Goal: Task Accomplishment & Management: Complete application form

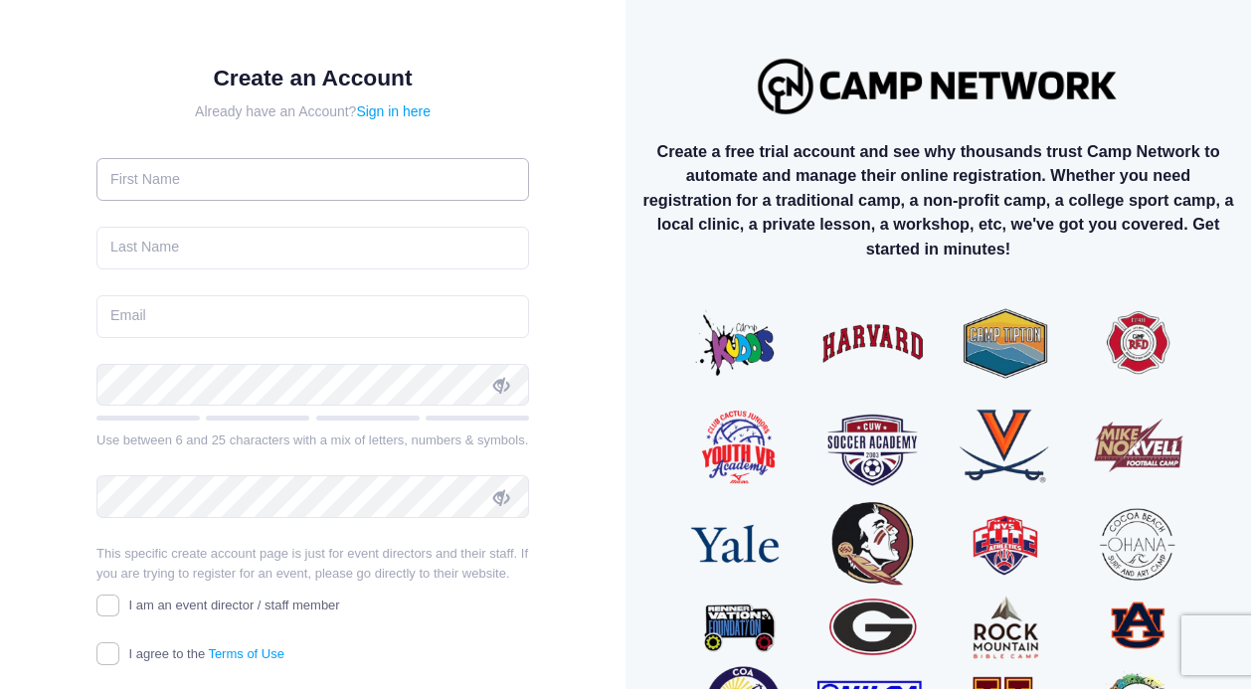
click at [224, 183] on input "text" at bounding box center [312, 179] width 432 height 43
type input "Sofia"
type input "Roditti"
type input "s.roditti@mail.io"
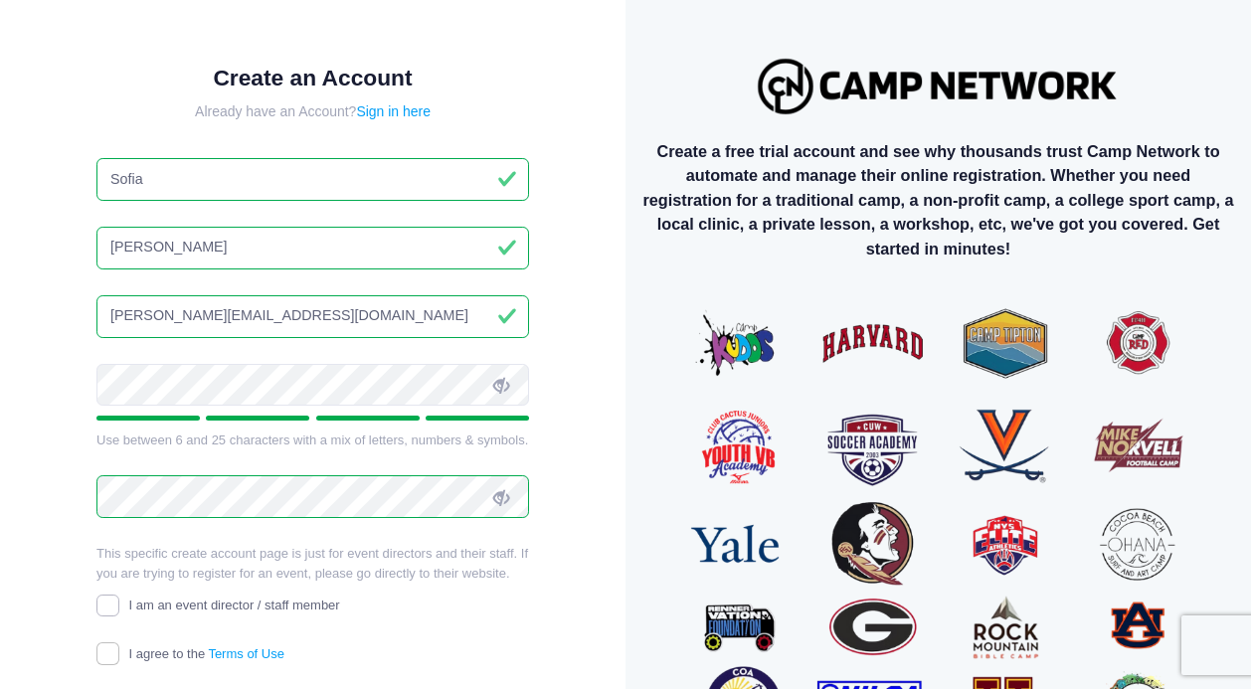
click at [107, 604] on input "I am an event director / staff member" at bounding box center [107, 606] width 23 height 23
checkbox input "true"
click at [104, 647] on input "I agree to the Terms of Use" at bounding box center [107, 653] width 23 height 23
checkbox input "true"
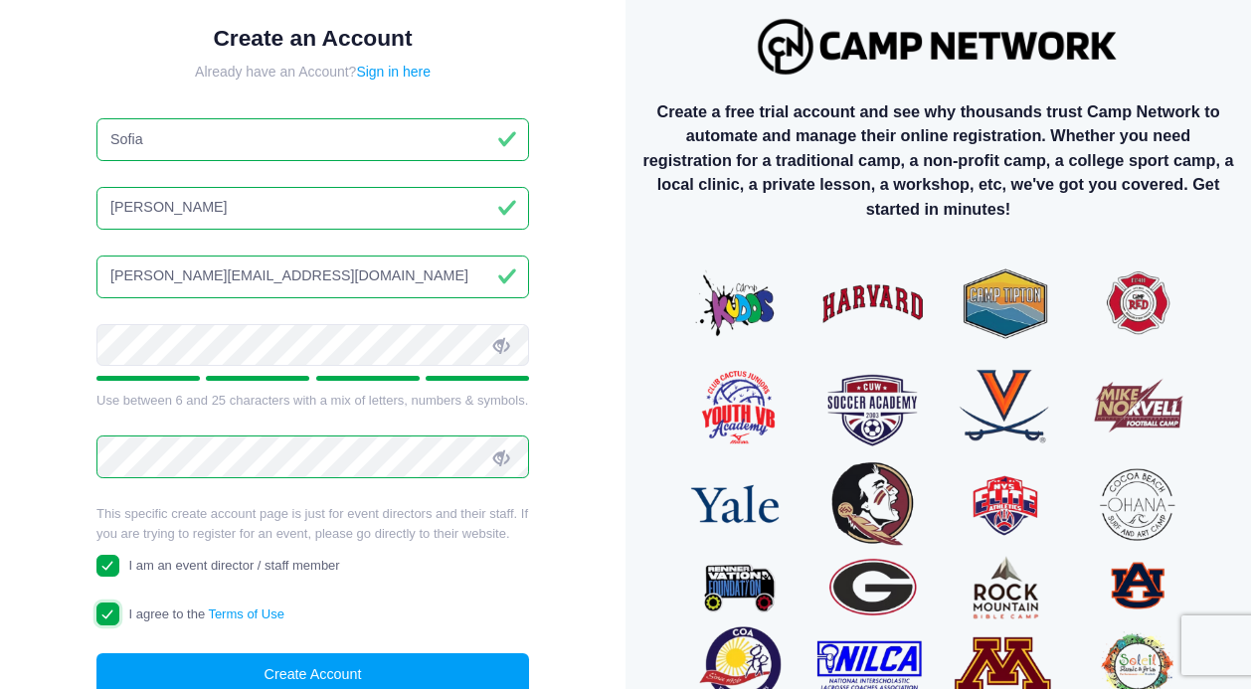
scroll to position [127, 0]
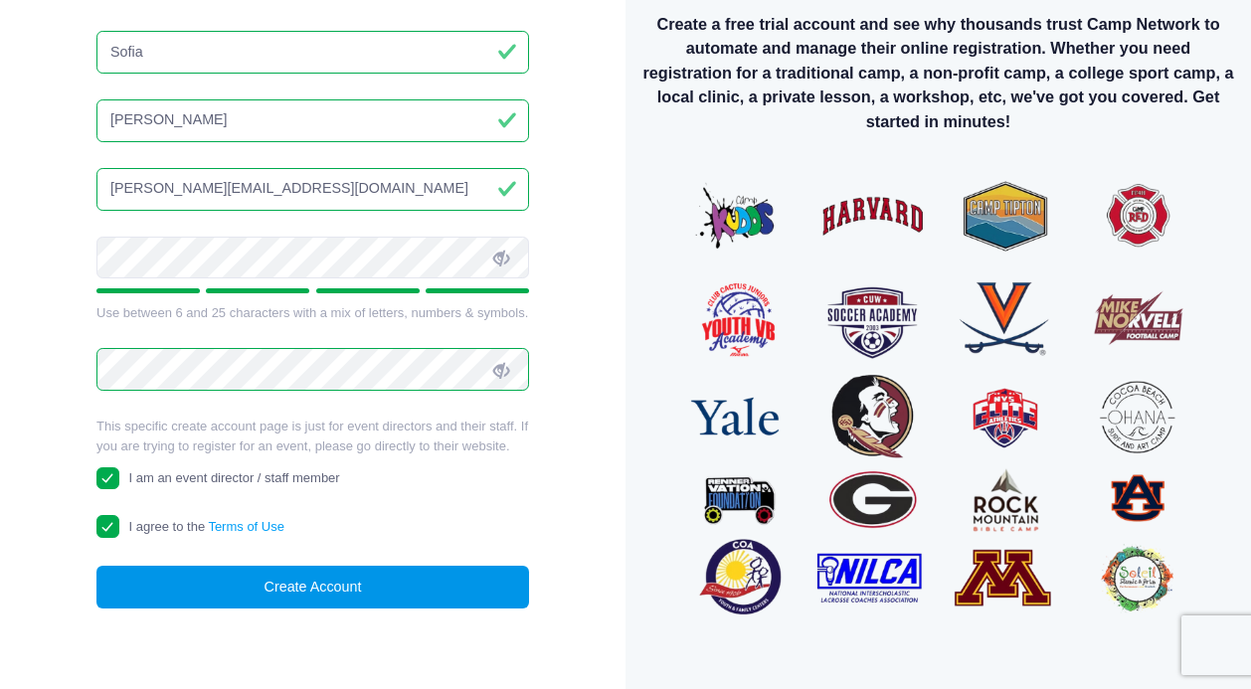
click at [319, 585] on button "Create Account" at bounding box center [312, 587] width 432 height 43
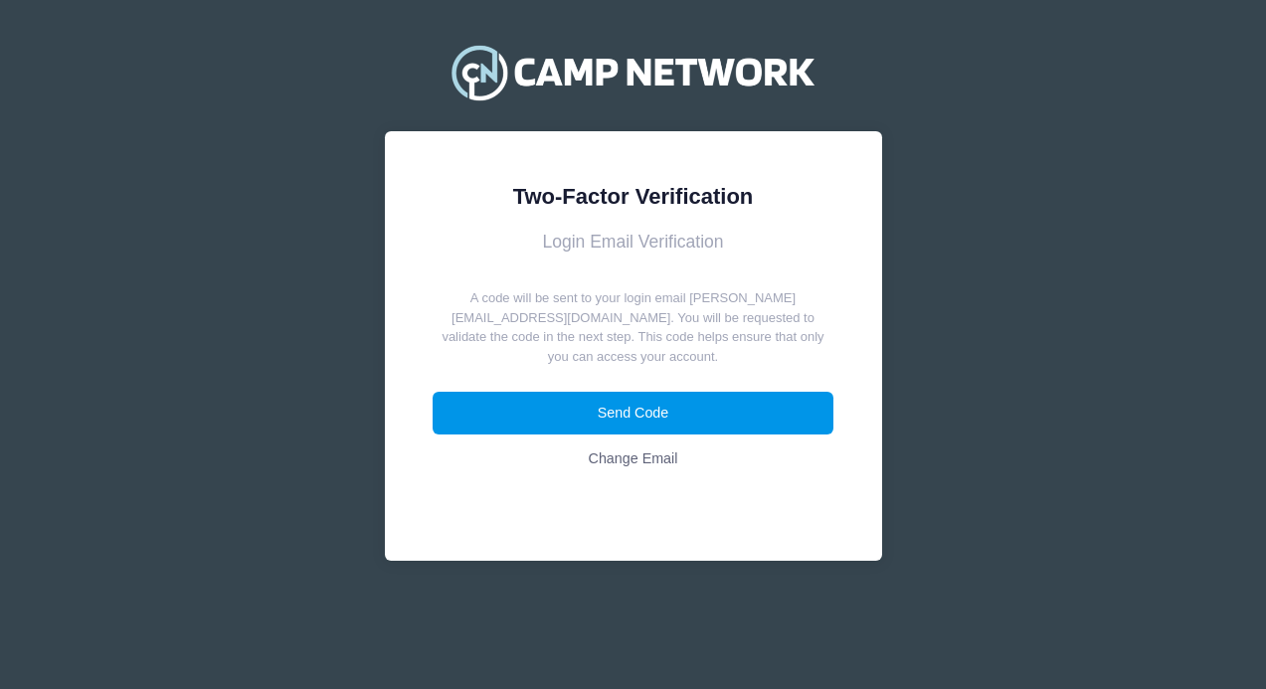
click at [652, 399] on button "Send Code" at bounding box center [632, 413] width 401 height 43
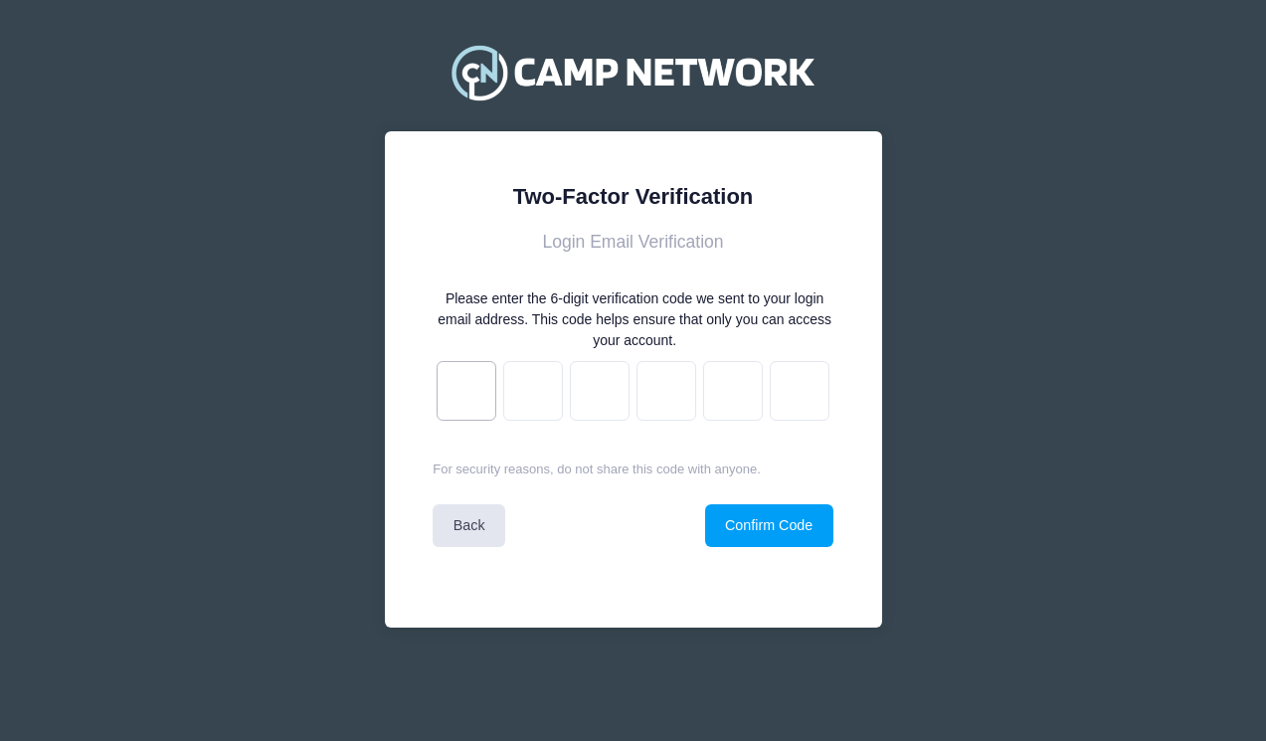
click at [465, 402] on input "text" at bounding box center [466, 391] width 60 height 60
paste input "b"
type input "c"
type input "0"
type input "1"
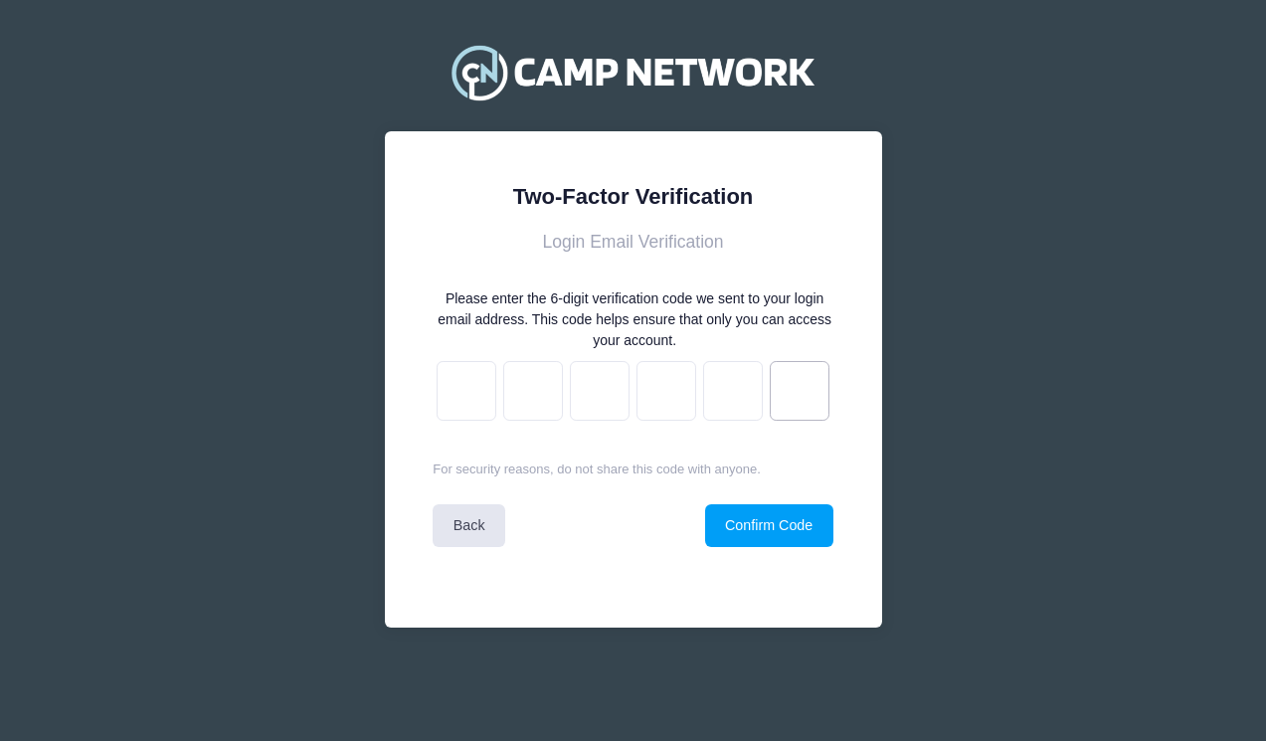
type input "8"
type input "9"
type input "b"
click at [773, 528] on button "Confirm Code" at bounding box center [769, 525] width 128 height 43
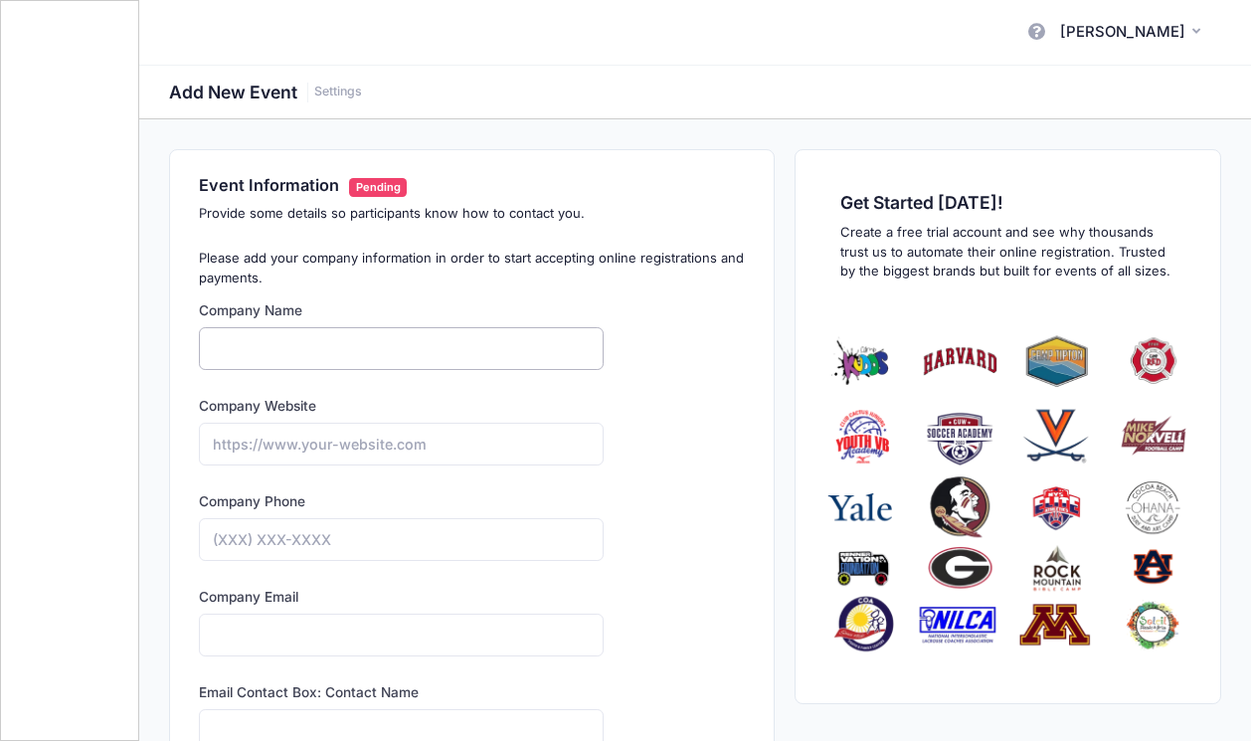
click at [335, 356] on input "Company Name" at bounding box center [401, 348] width 405 height 43
click at [243, 349] on input "Company Name" at bounding box center [401, 348] width 405 height 43
paste input "Equitas Academy Charter School"
type input "Equitas Academy Charter School"
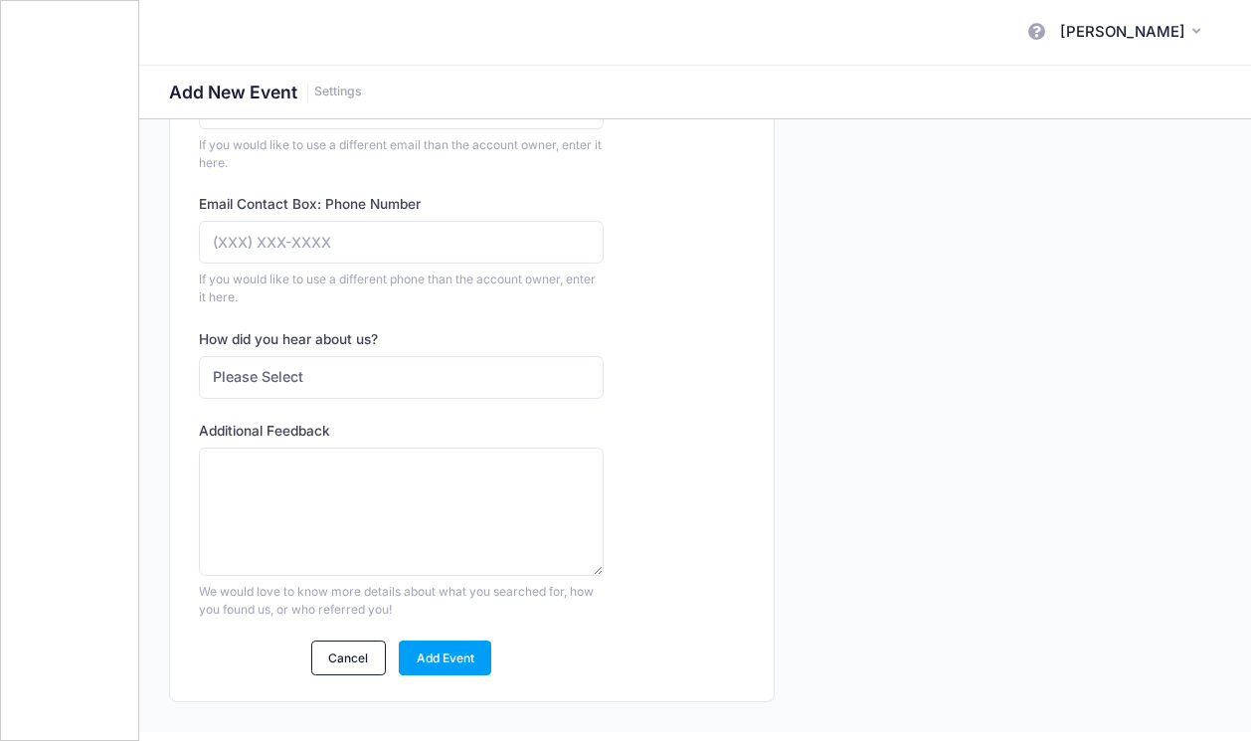
scroll to position [792, 0]
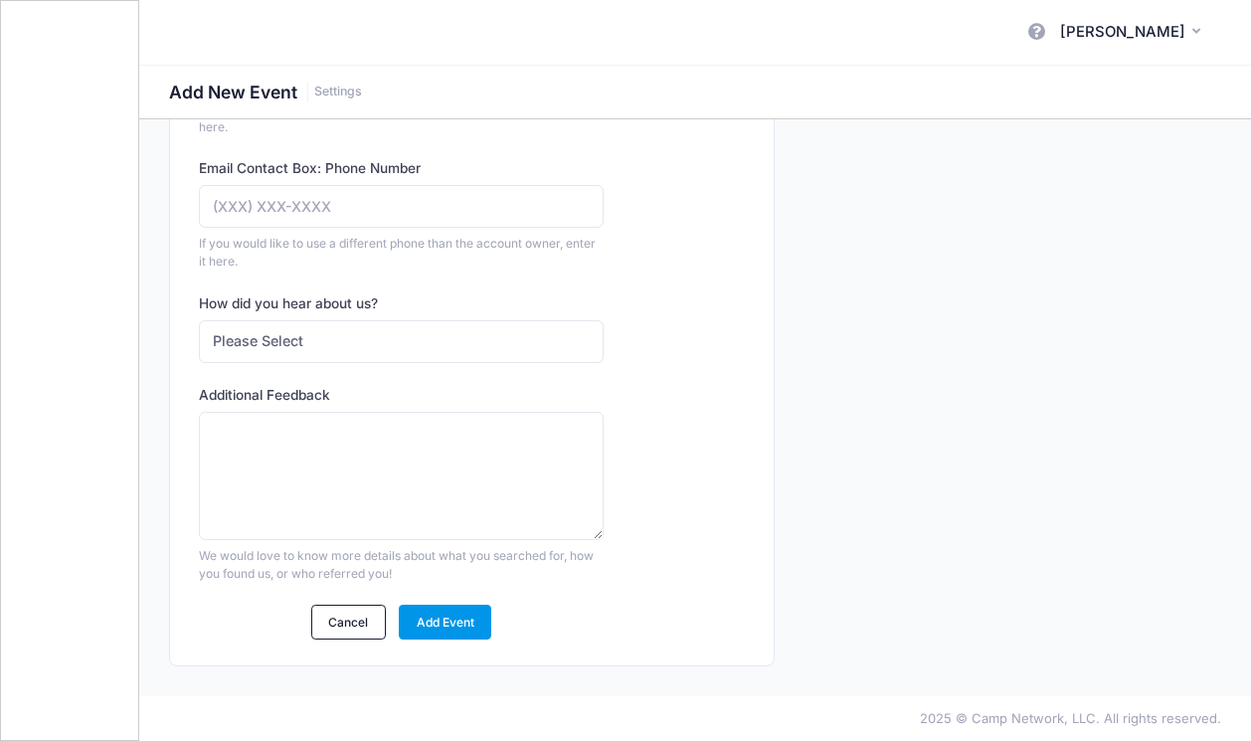
click at [448, 624] on link "Add Event" at bounding box center [445, 622] width 92 height 34
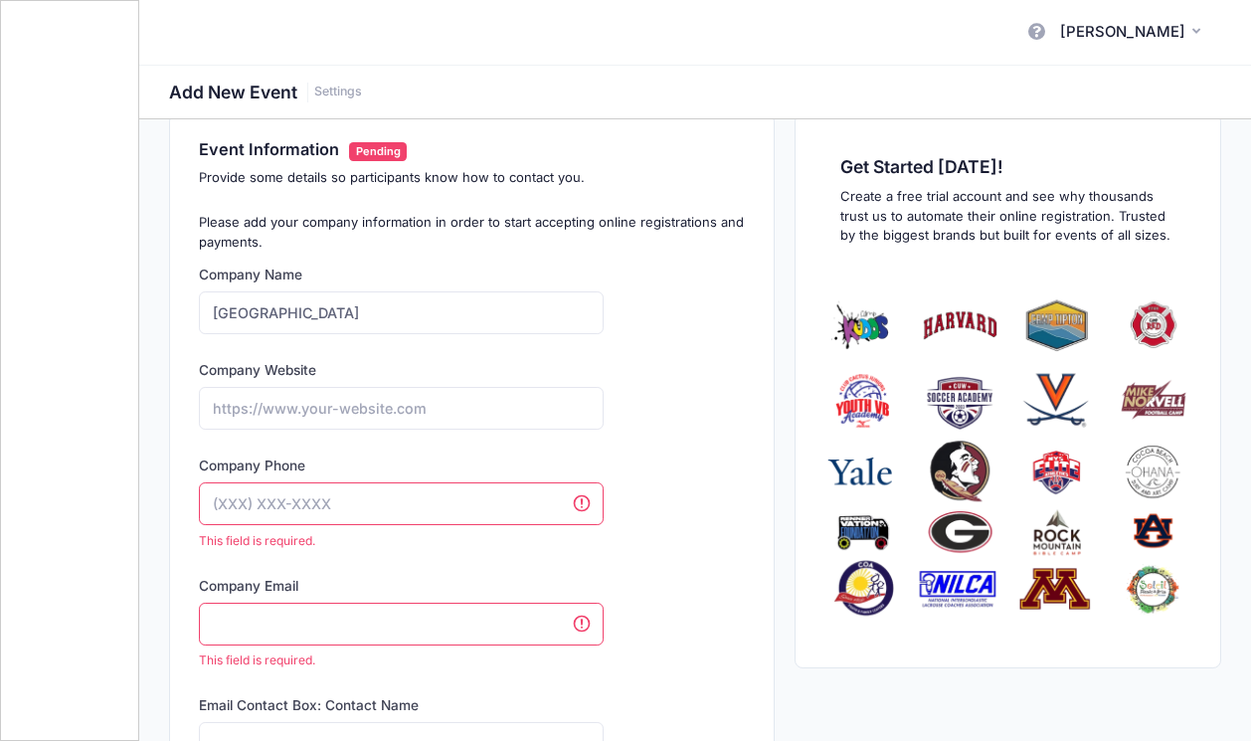
scroll to position [40, 0]
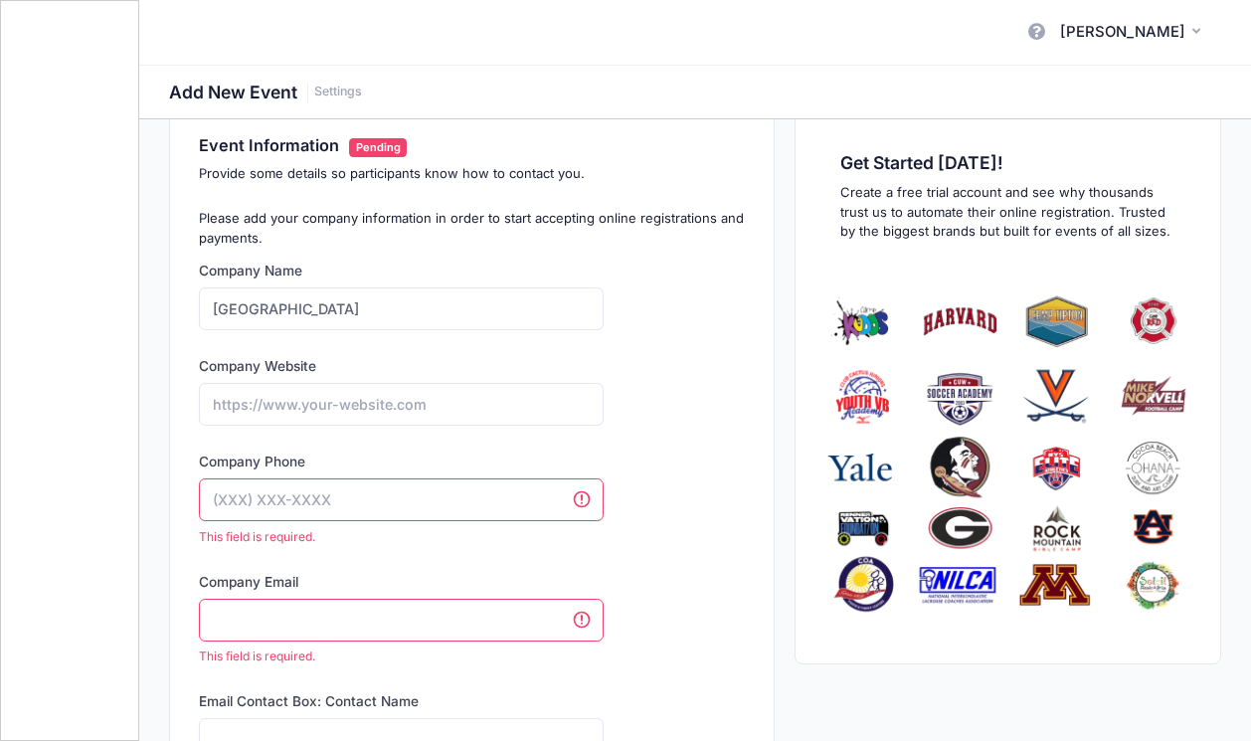
click at [287, 509] on input "Company Phone" at bounding box center [401, 499] width 405 height 43
type input "(551) 555-5550"
type input "s.roditti@mail.io"
type input "[PERSON_NAME]"
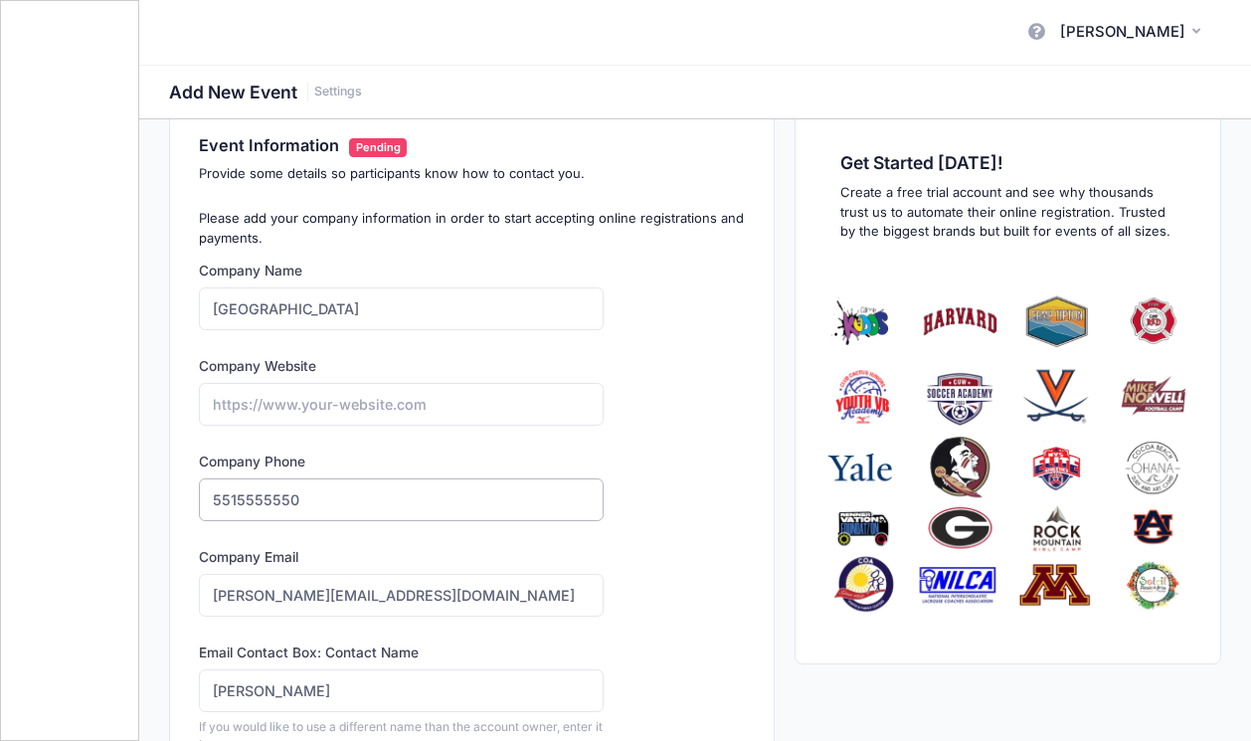
drag, startPoint x: 318, startPoint y: 505, endPoint x: 250, endPoint y: 504, distance: 68.6
click at [250, 504] on input "5515555550" at bounding box center [401, 499] width 405 height 43
type input "(551) 550-0781"
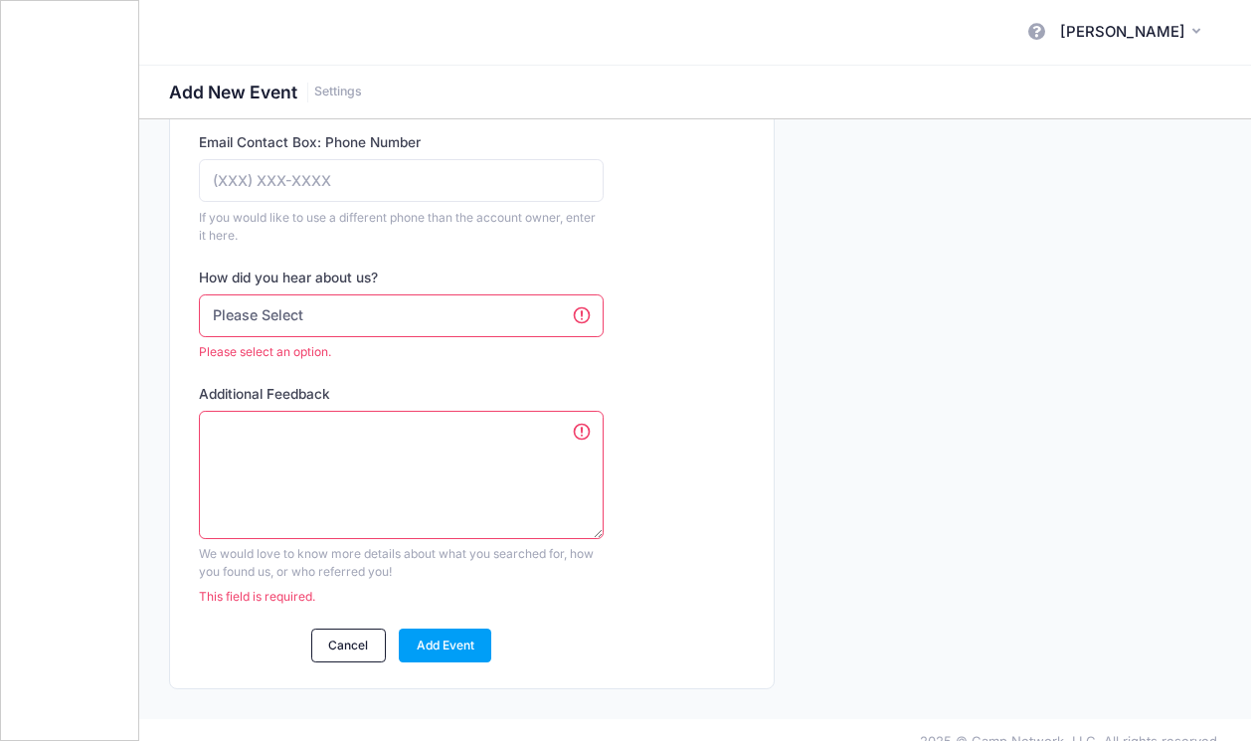
scroll to position [835, 0]
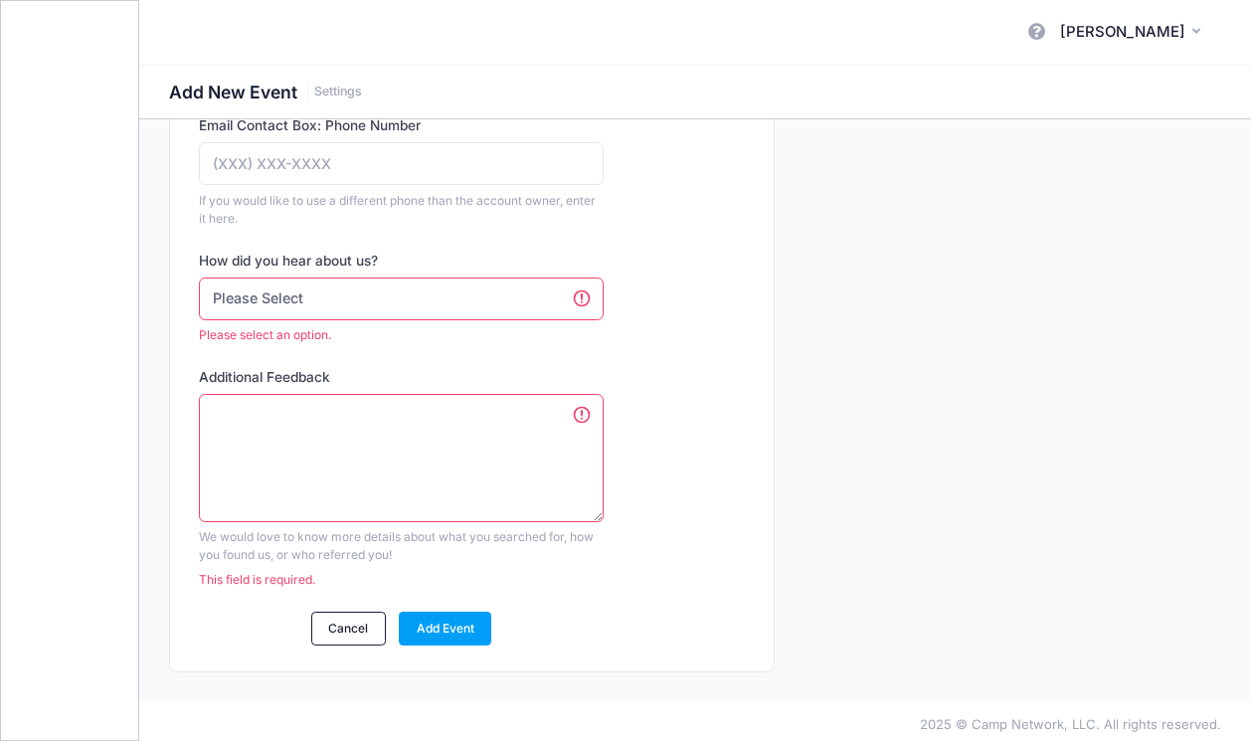
click at [438, 285] on select "Please Select Web Search Customer Referral Other" at bounding box center [401, 298] width 405 height 43
select select "web"
click at [199, 294] on select "Please Select Web Search Customer Referral Other" at bounding box center [401, 298] width 405 height 43
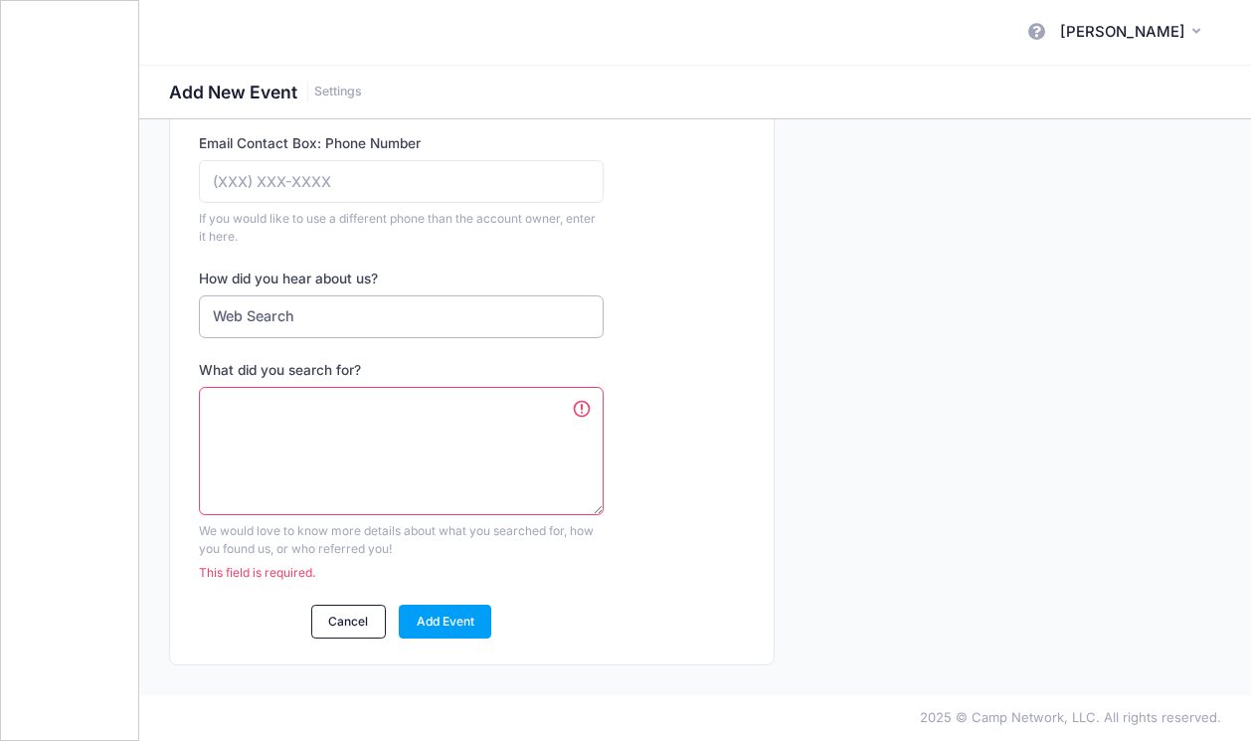
scroll to position [817, 0]
click at [274, 451] on textarea "What did you search for?" at bounding box center [401, 451] width 405 height 128
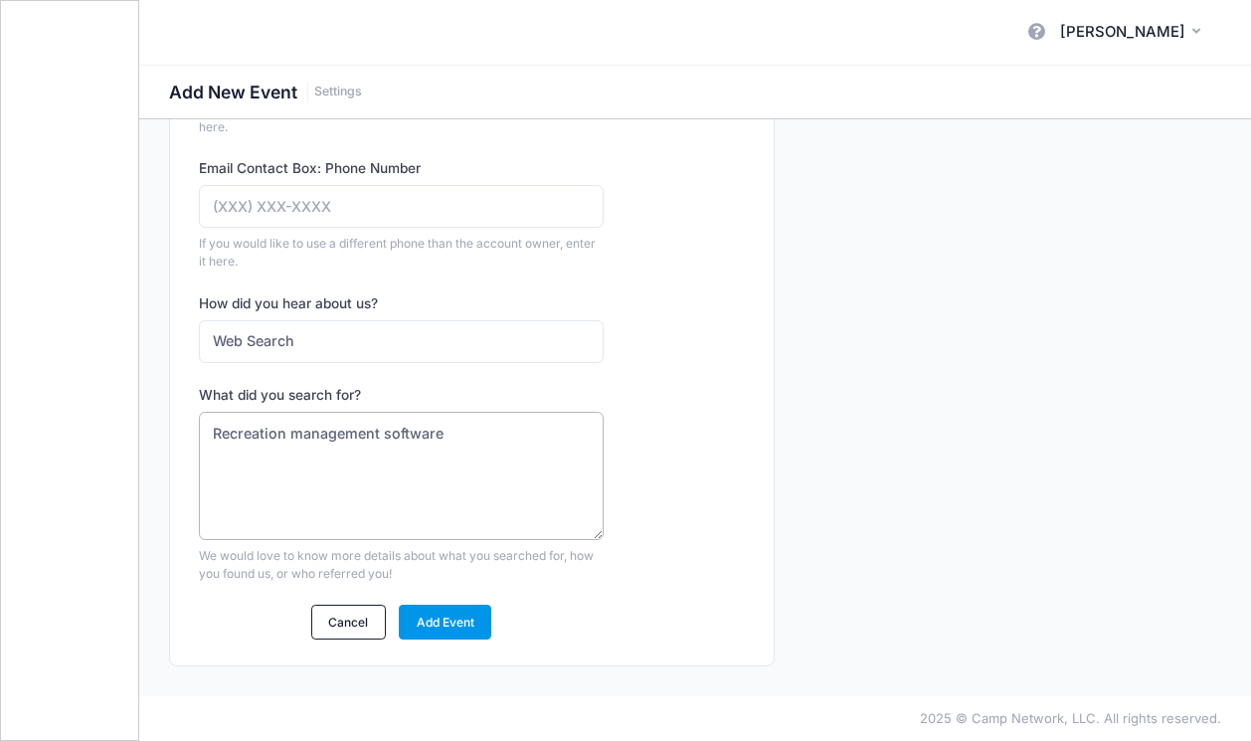
type textarea "Recreation management software"
click at [447, 609] on link "Add Event" at bounding box center [445, 622] width 92 height 34
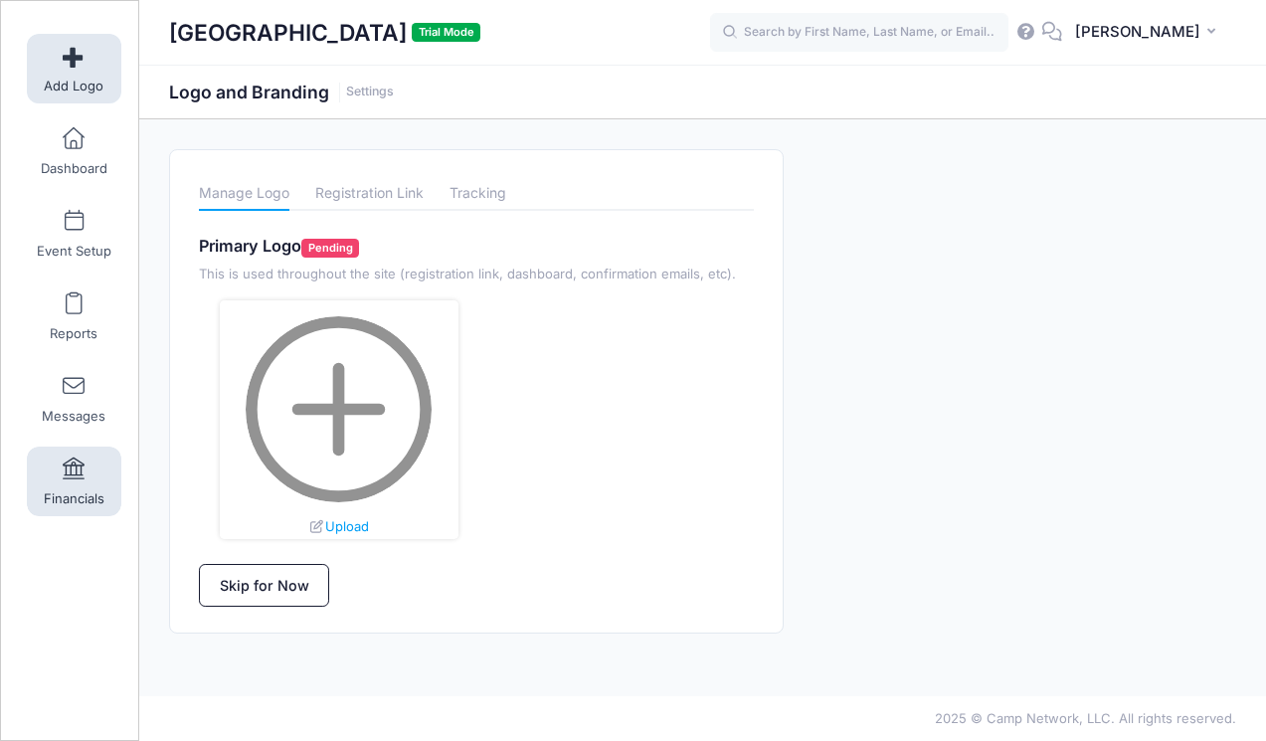
click at [74, 475] on span at bounding box center [74, 469] width 0 height 22
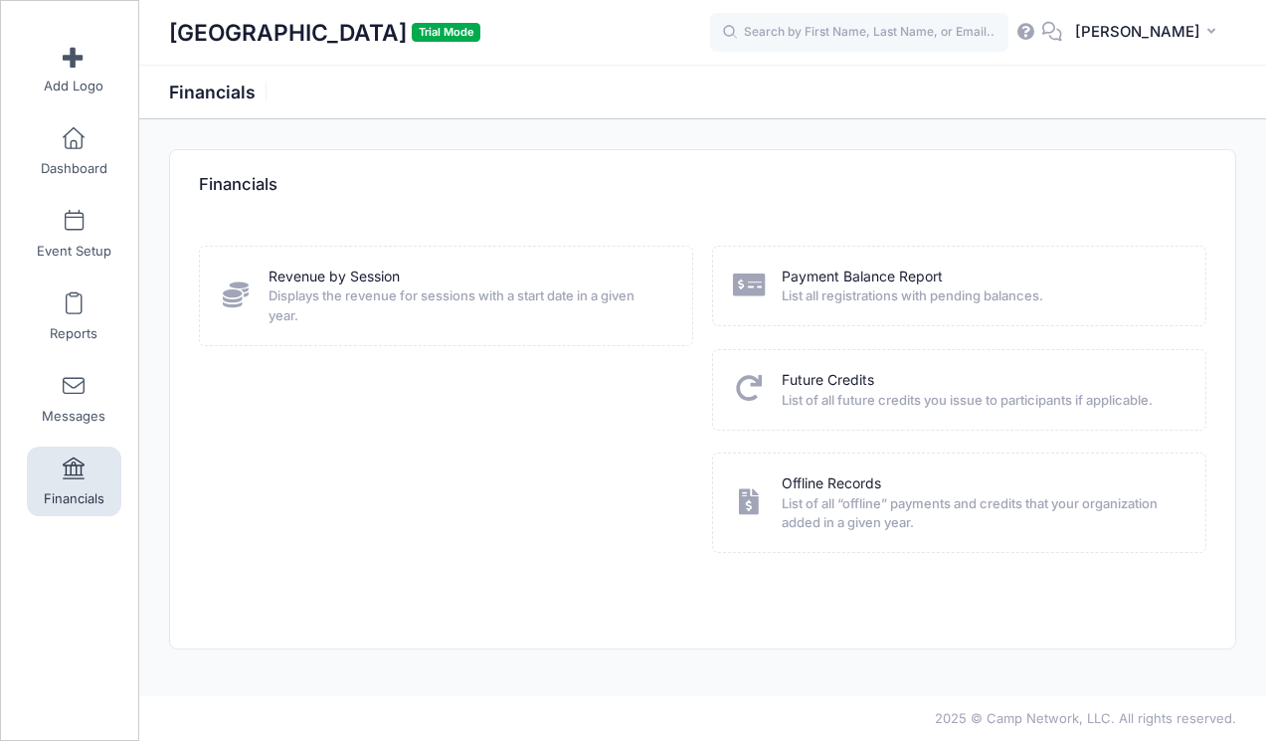
click at [480, 40] on h1 "Equitas Academy Charter School Trial Mode" at bounding box center [324, 33] width 311 height 46
click at [79, 237] on link "Event Setup" at bounding box center [74, 234] width 94 height 70
click at [1184, 34] on span "[PERSON_NAME]" at bounding box center [1137, 32] width 125 height 22
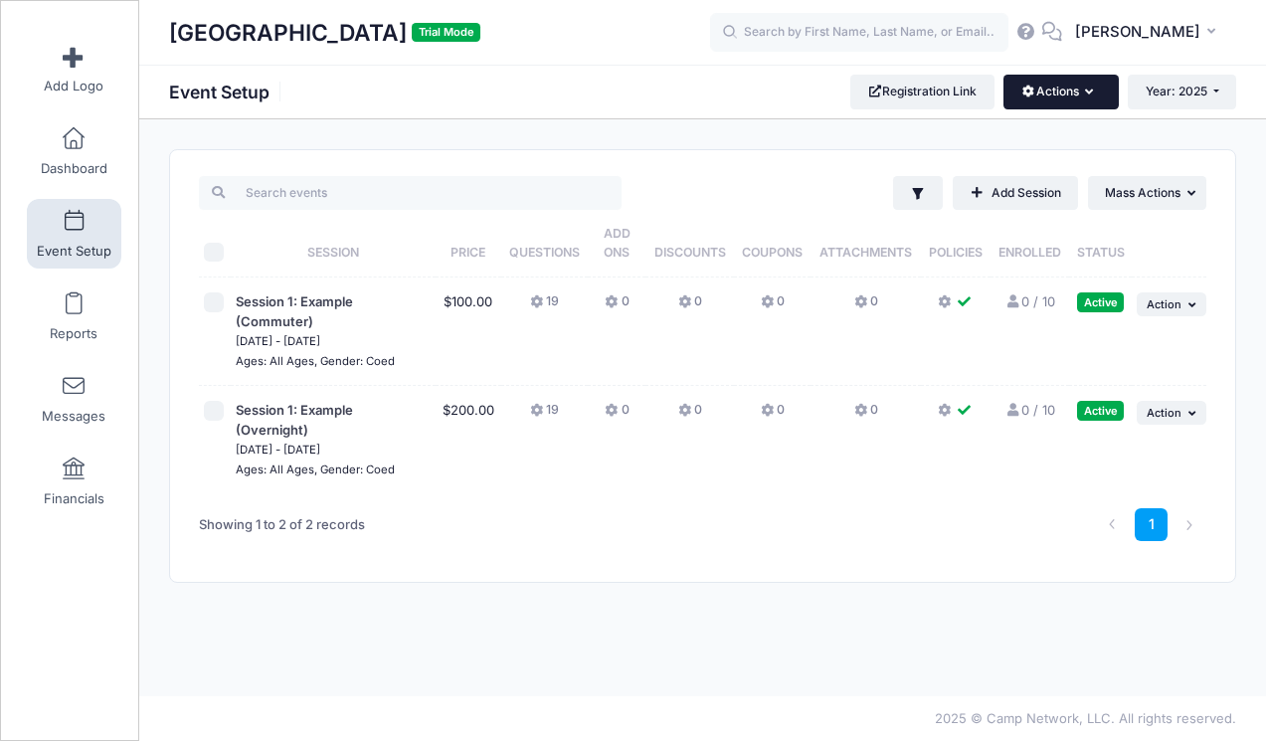
click at [1085, 92] on icon "button" at bounding box center [1093, 92] width 16 height 0
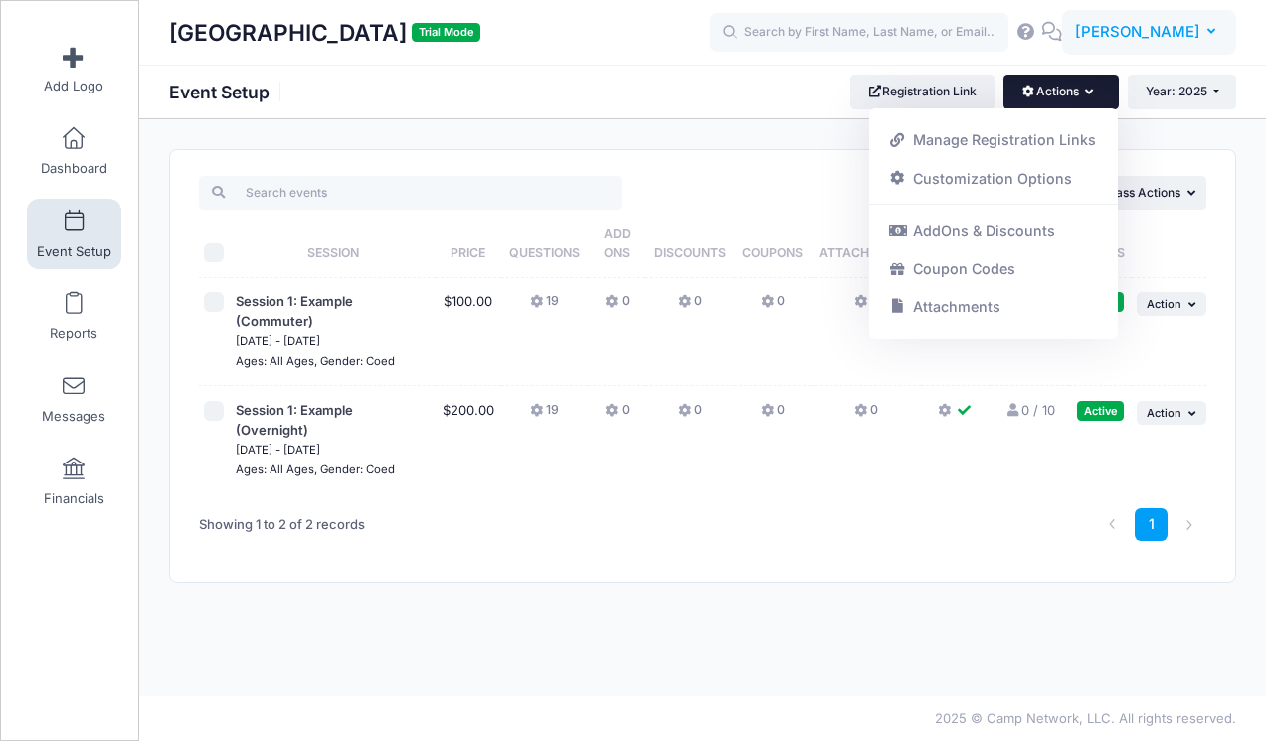
click at [1175, 36] on span "[PERSON_NAME]" at bounding box center [1137, 32] width 125 height 22
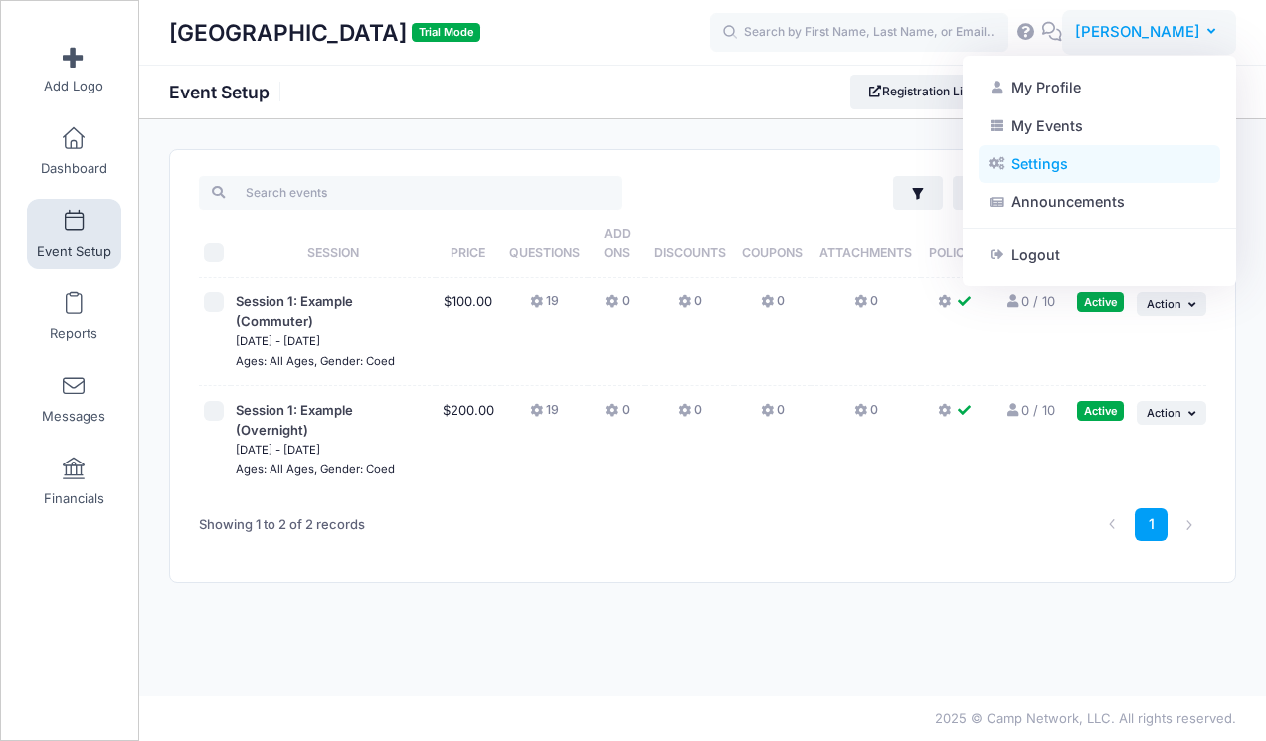
click at [1046, 162] on link "Settings" at bounding box center [1099, 164] width 242 height 38
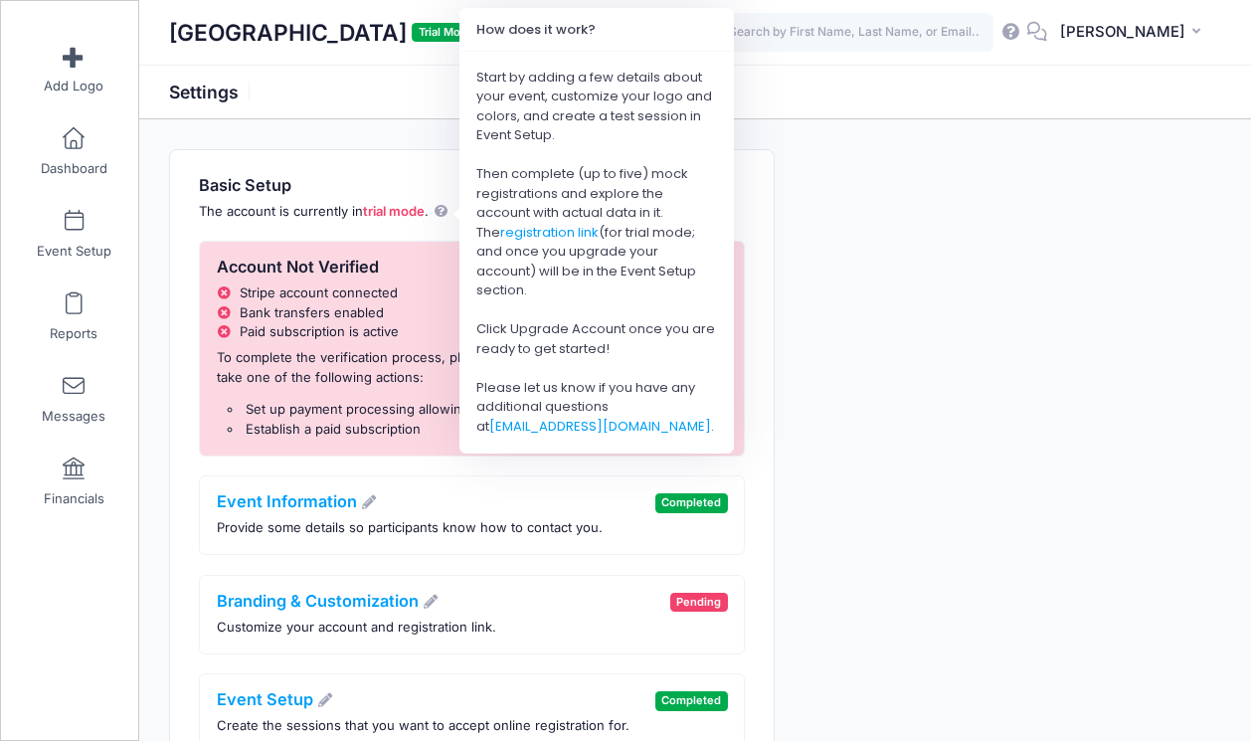
click at [448, 208] on icon at bounding box center [440, 211] width 16 height 13
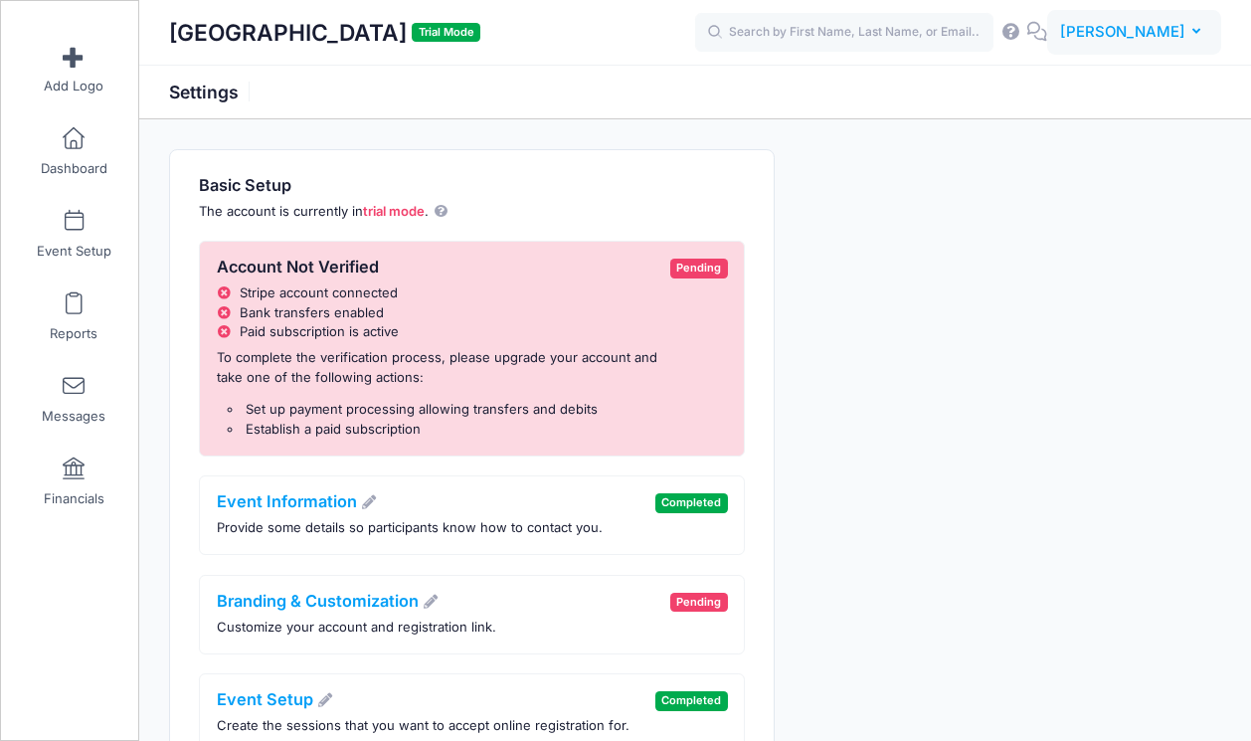
click at [1150, 33] on span "[PERSON_NAME]" at bounding box center [1122, 32] width 125 height 22
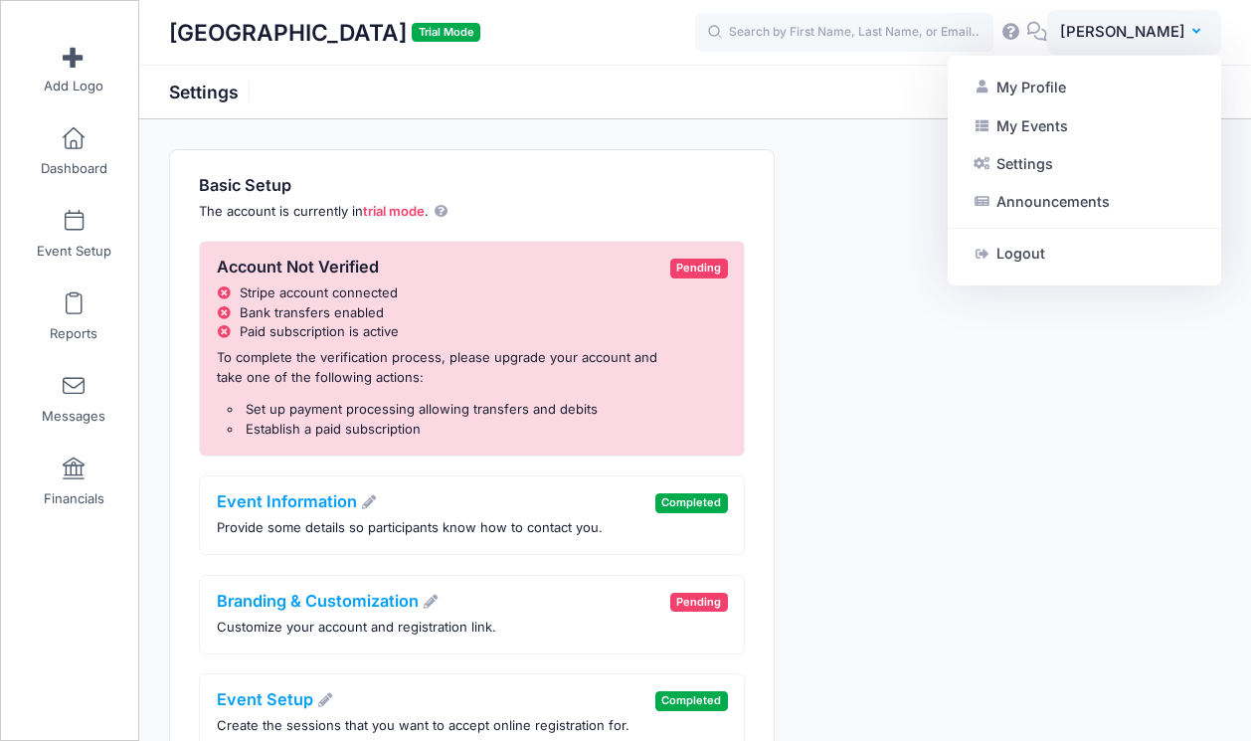
click at [1031, 482] on div "Basic Setup The account is currently in trial mode . Account Not Verified Strip…" at bounding box center [695, 512] width 1072 height 726
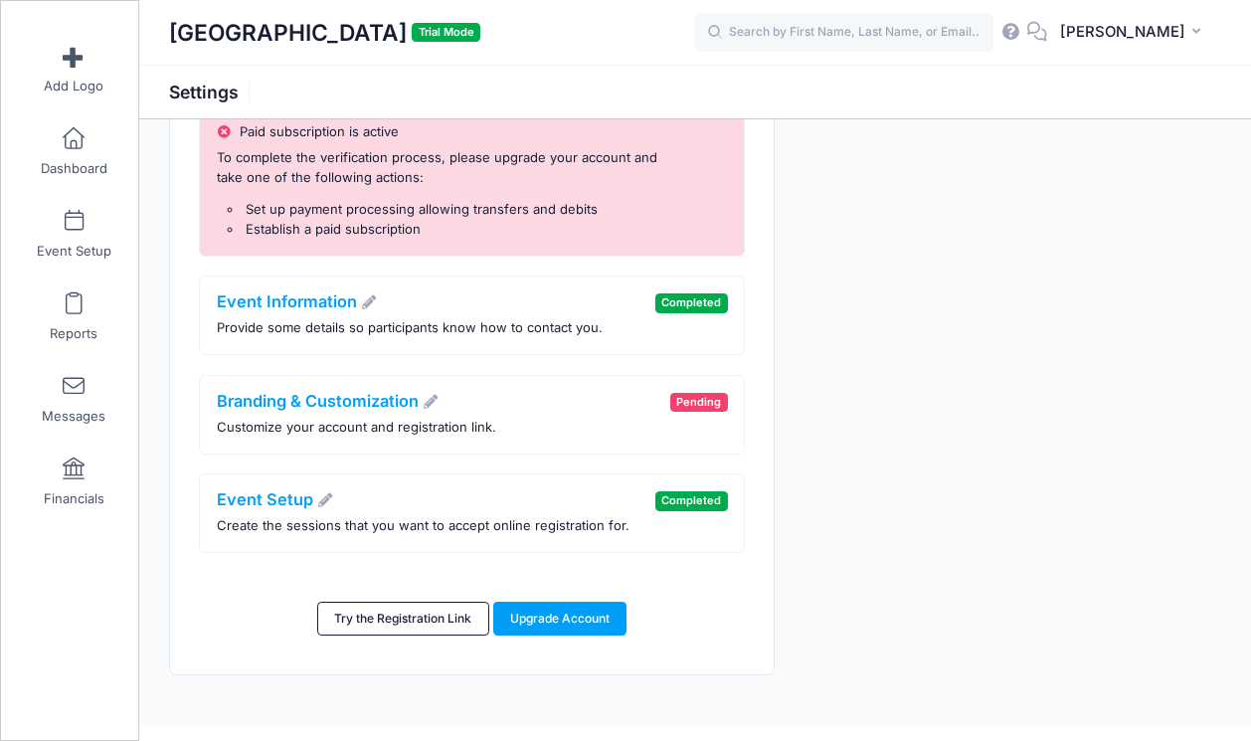
scroll to position [229, 0]
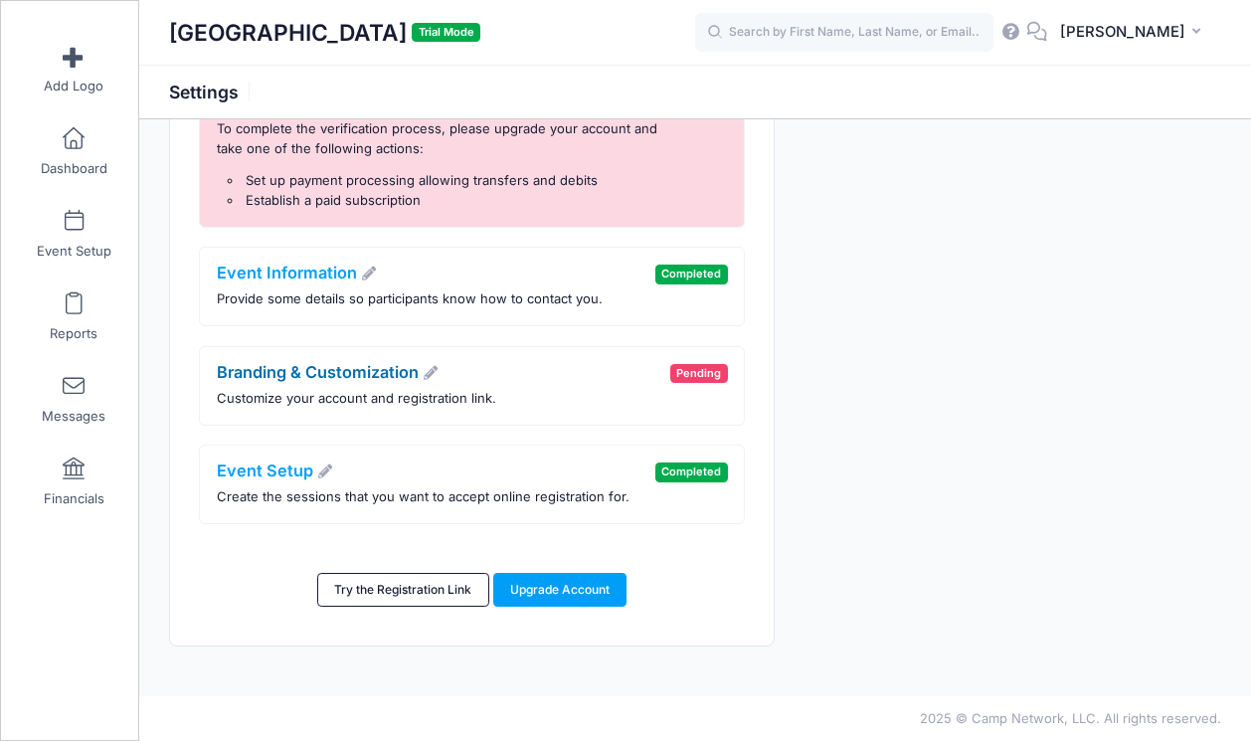
click at [437, 374] on icon at bounding box center [431, 373] width 18 height 14
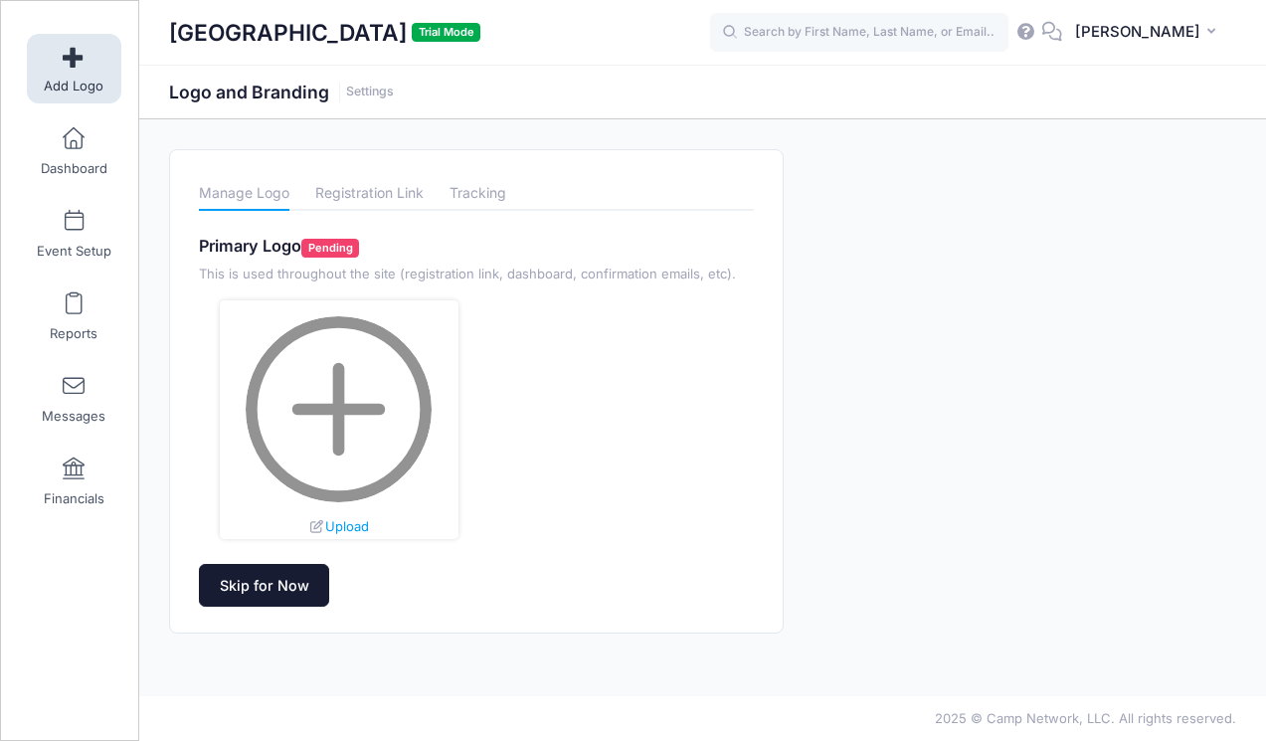
click at [265, 589] on link "Skip for Now" at bounding box center [264, 585] width 130 height 43
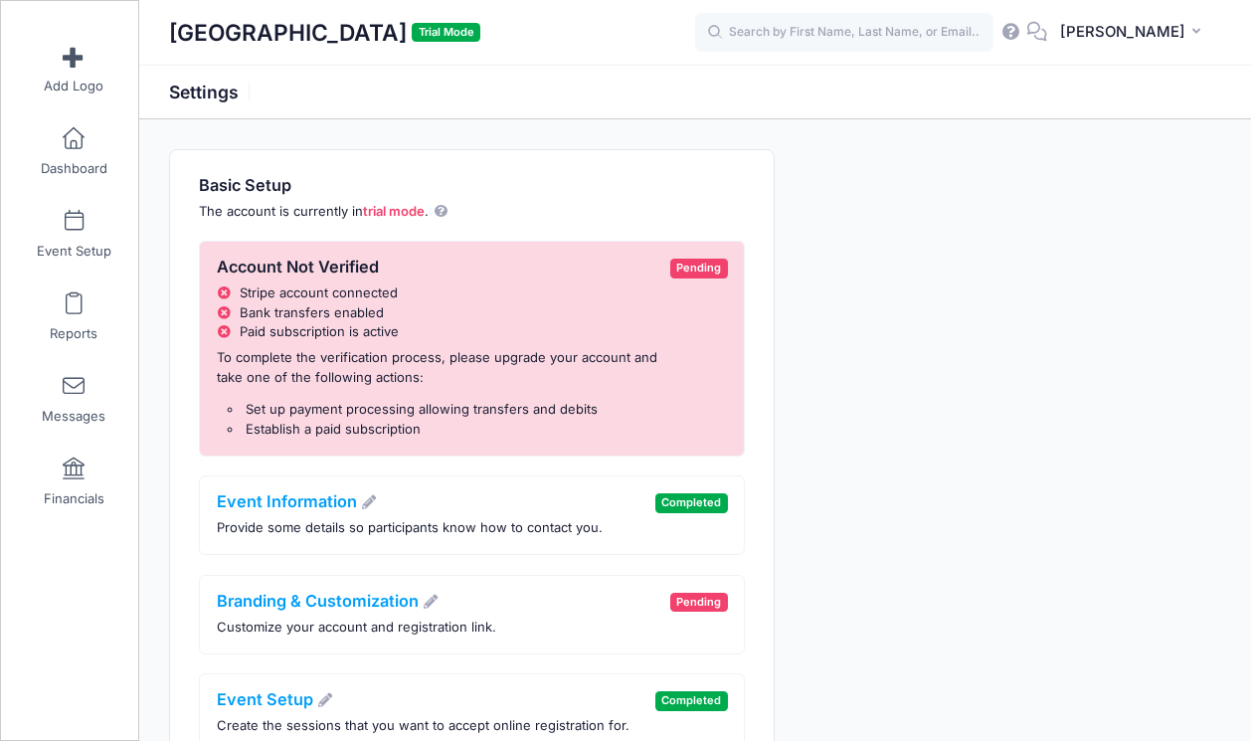
click at [857, 503] on div "Basic Setup The account is currently in trial mode . Account Not Verified Strip…" at bounding box center [695, 512] width 1072 height 726
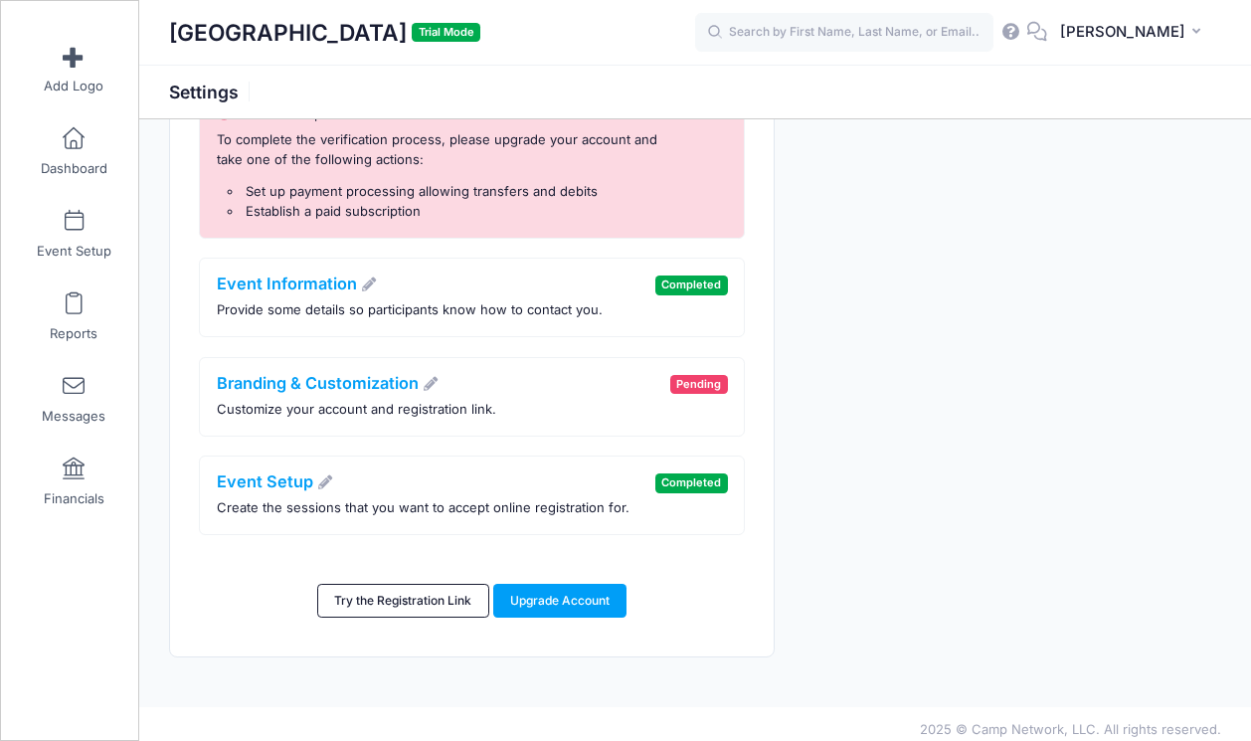
scroll to position [229, 0]
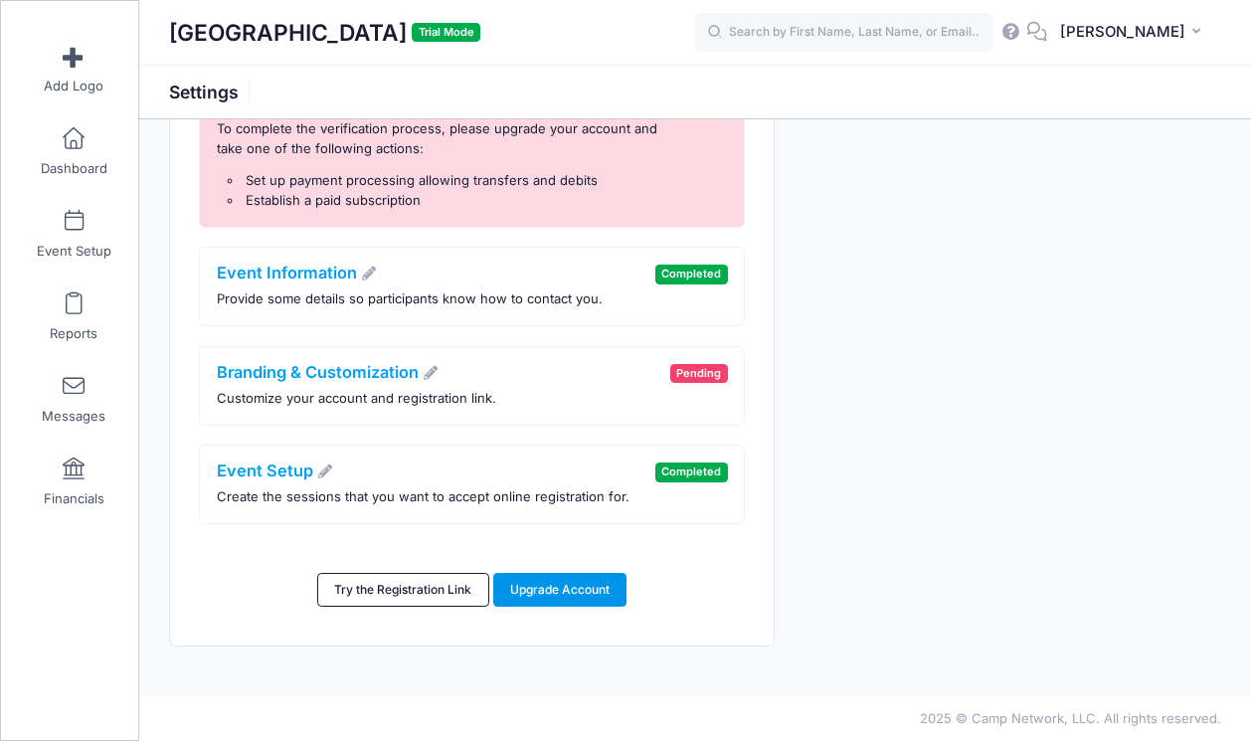
click at [547, 593] on link "Upgrade Account" at bounding box center [560, 590] width 134 height 34
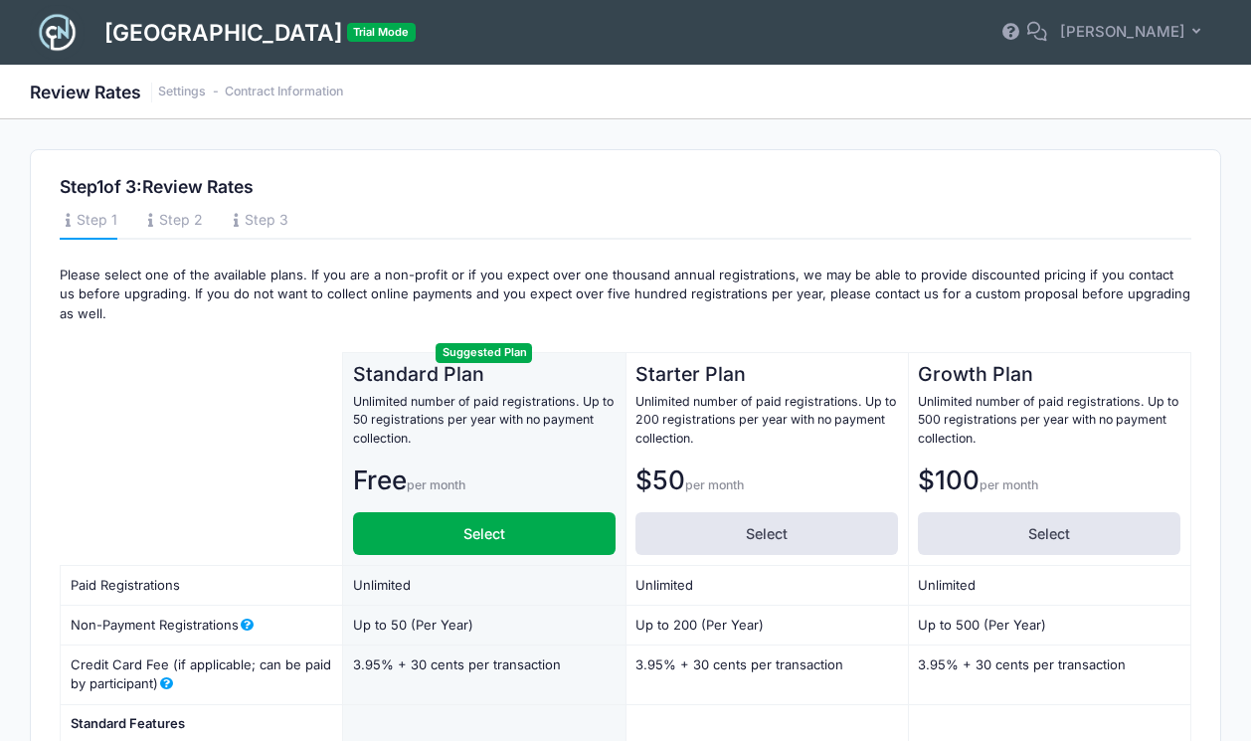
scroll to position [40, 0]
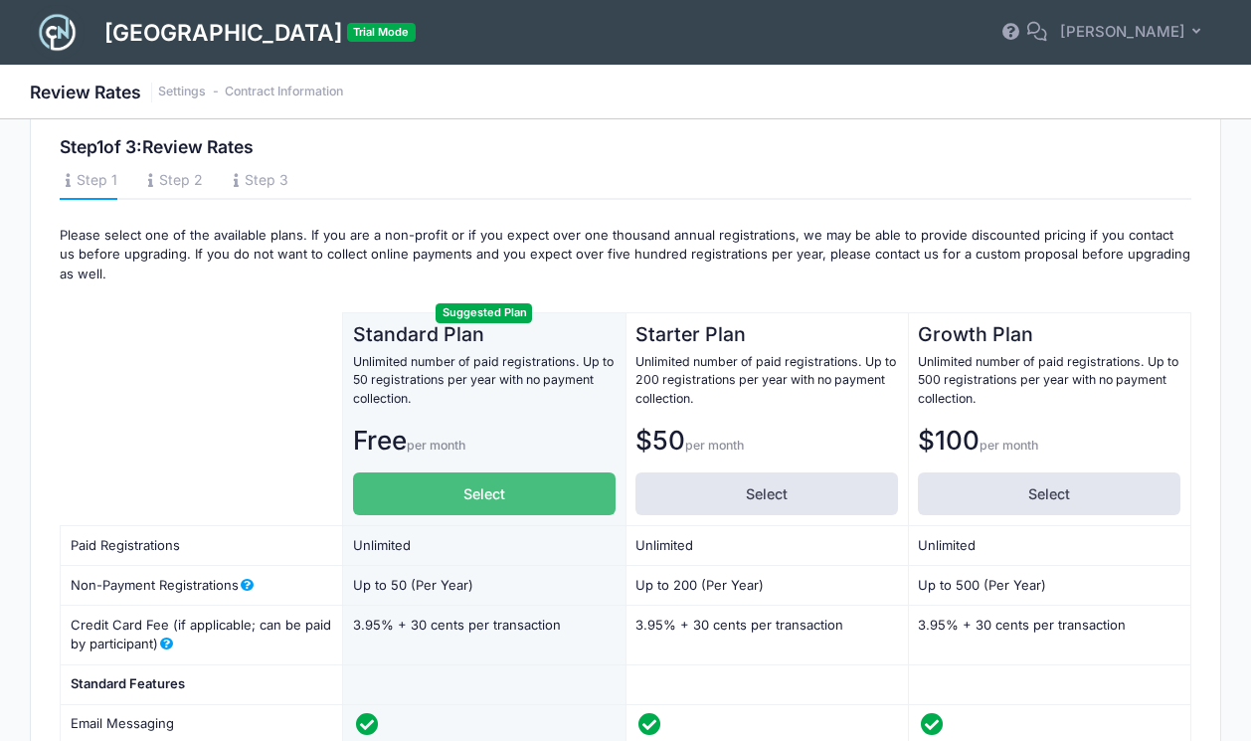
click at [493, 492] on label "Select" at bounding box center [484, 493] width 262 height 43
click at [366, 485] on input "Select" at bounding box center [359, 478] width 13 height 13
radio input "true"
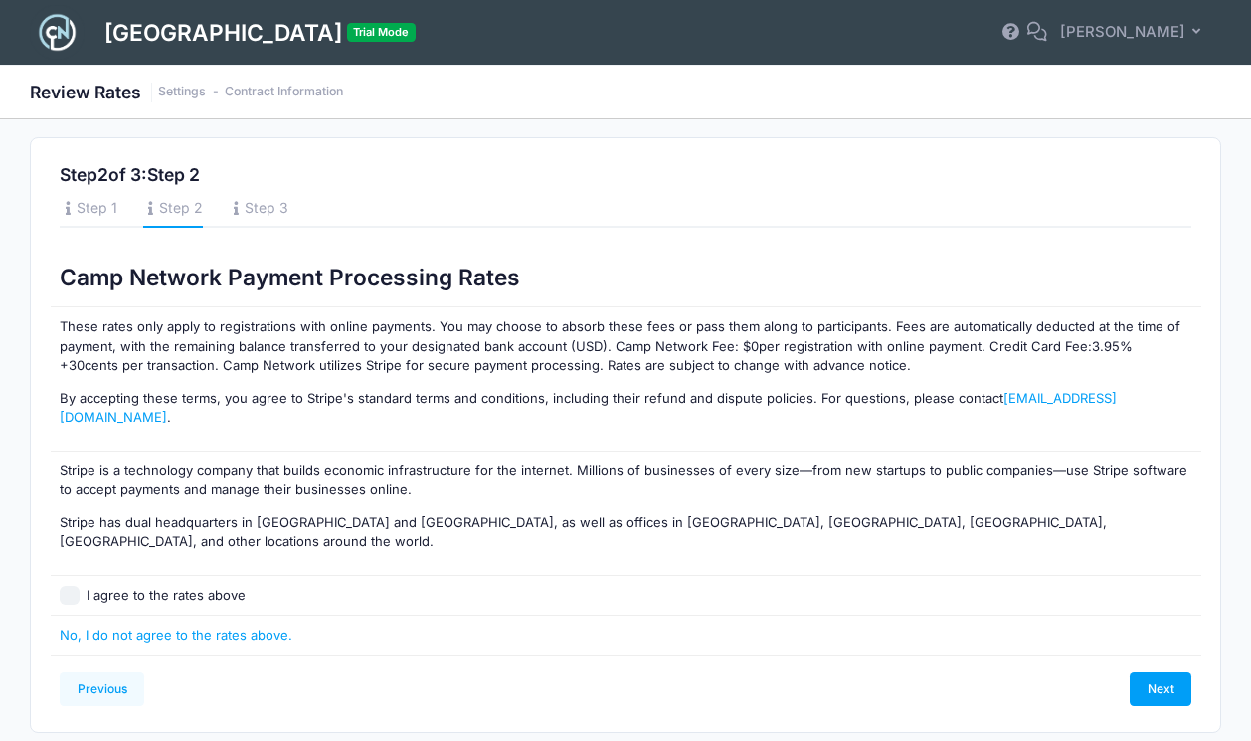
scroll to position [0, 0]
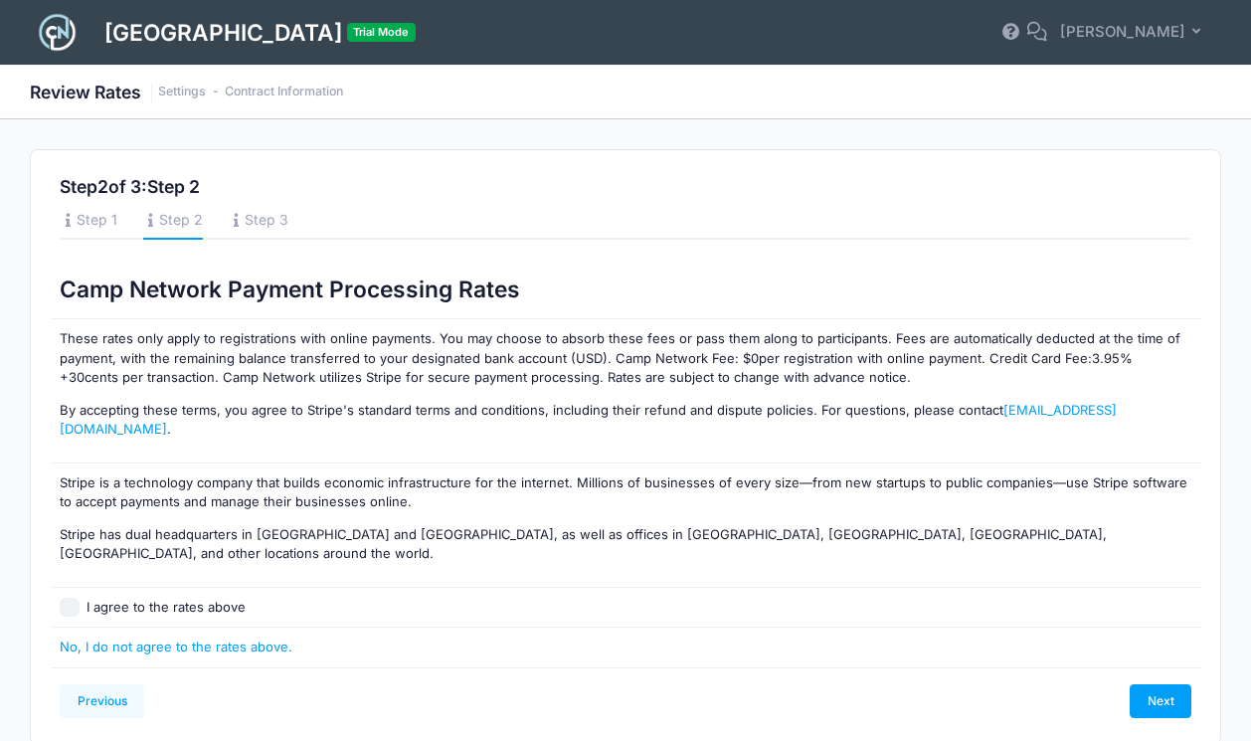
click at [71, 598] on input "I agree to the rates above" at bounding box center [70, 608] width 20 height 20
checkbox input "true"
click at [1199, 684] on div "Previous Next" at bounding box center [626, 701] width 1150 height 34
click at [1161, 684] on link "Next" at bounding box center [1160, 701] width 62 height 34
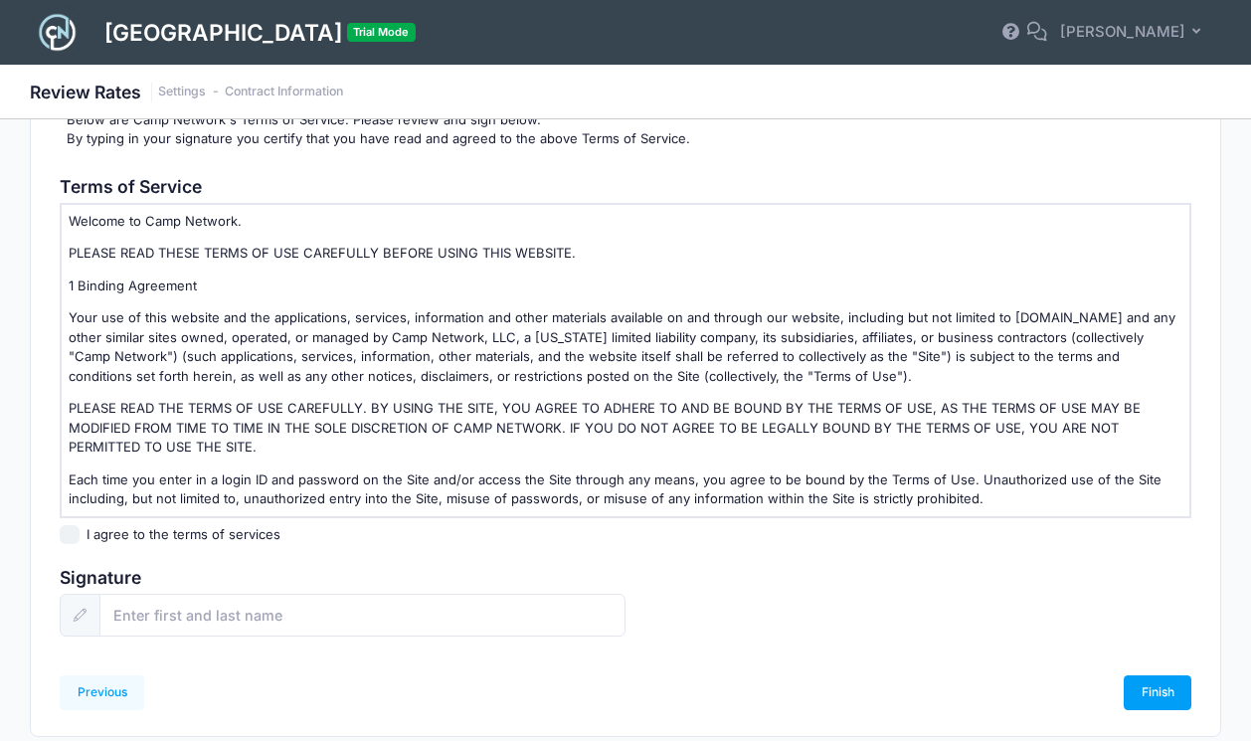
scroll to position [240, 0]
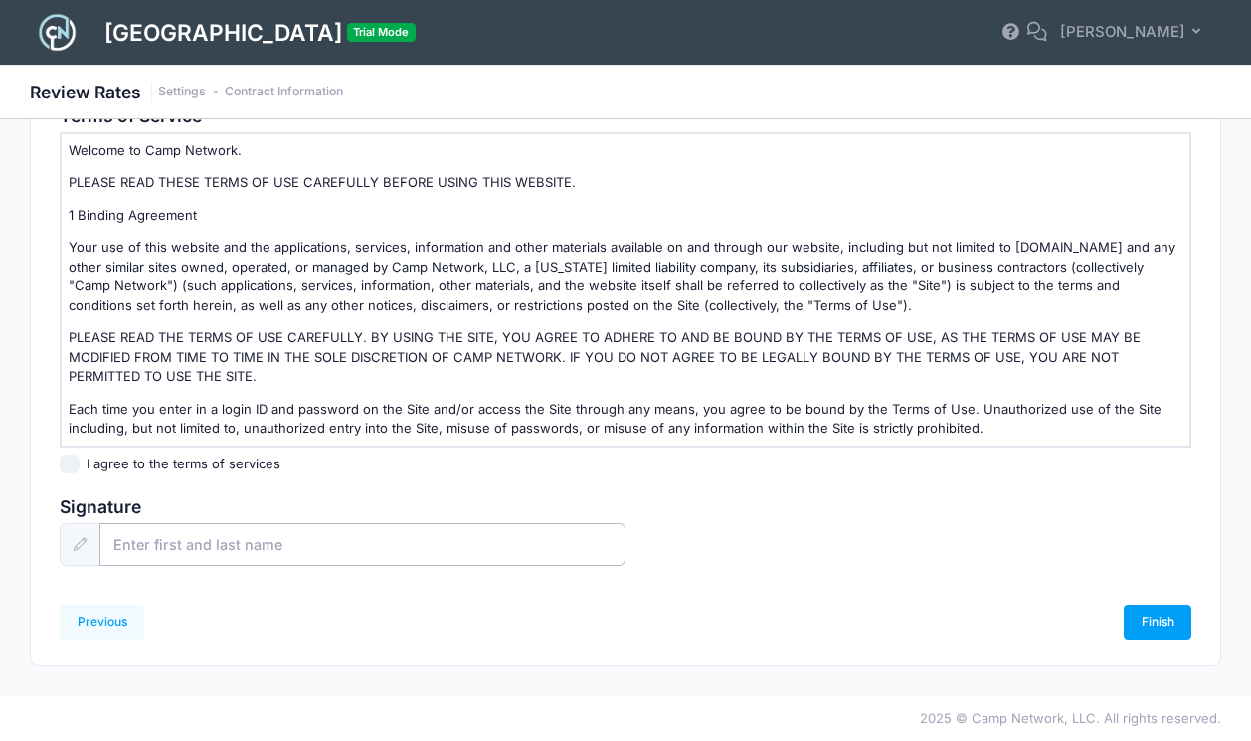
click at [163, 552] on input "text" at bounding box center [362, 544] width 526 height 43
click at [69, 468] on input "I agree to the terms of services" at bounding box center [70, 464] width 20 height 20
checkbox input "true"
click at [166, 540] on input "text" at bounding box center [362, 544] width 526 height 43
type input "[PERSON_NAME]"
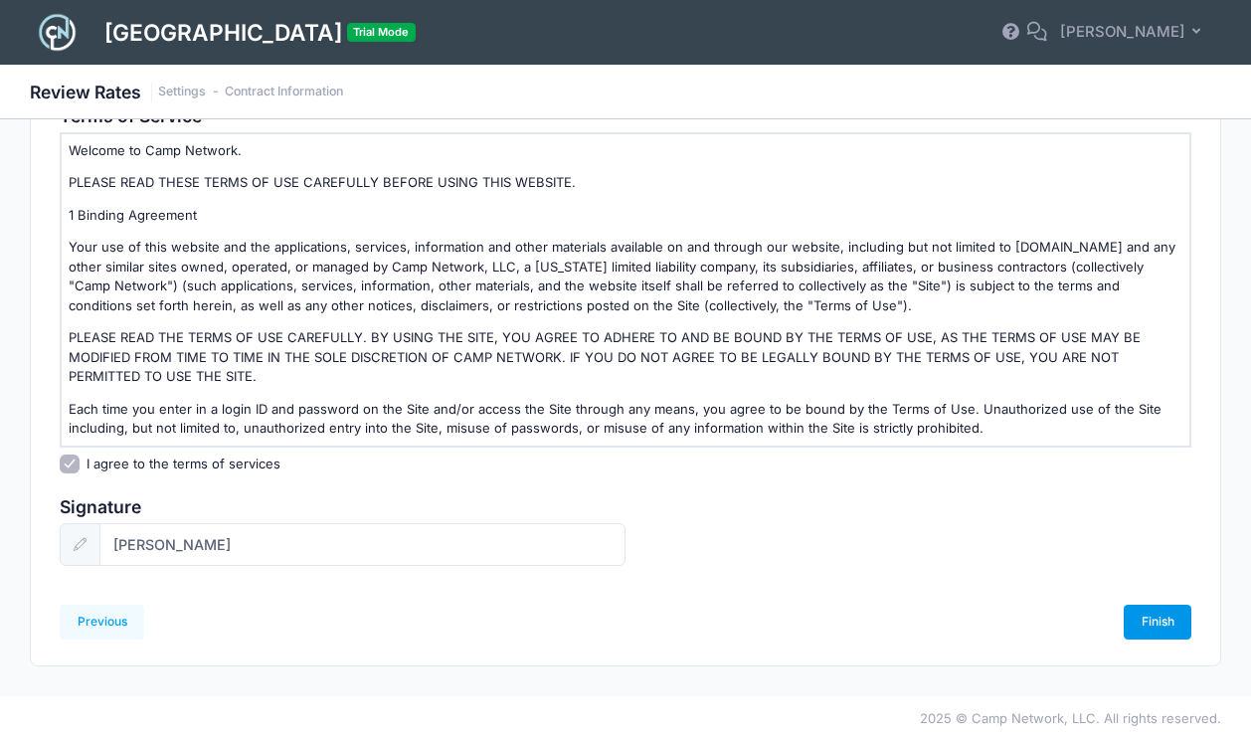
click at [1156, 617] on link "Finish" at bounding box center [1157, 622] width 68 height 34
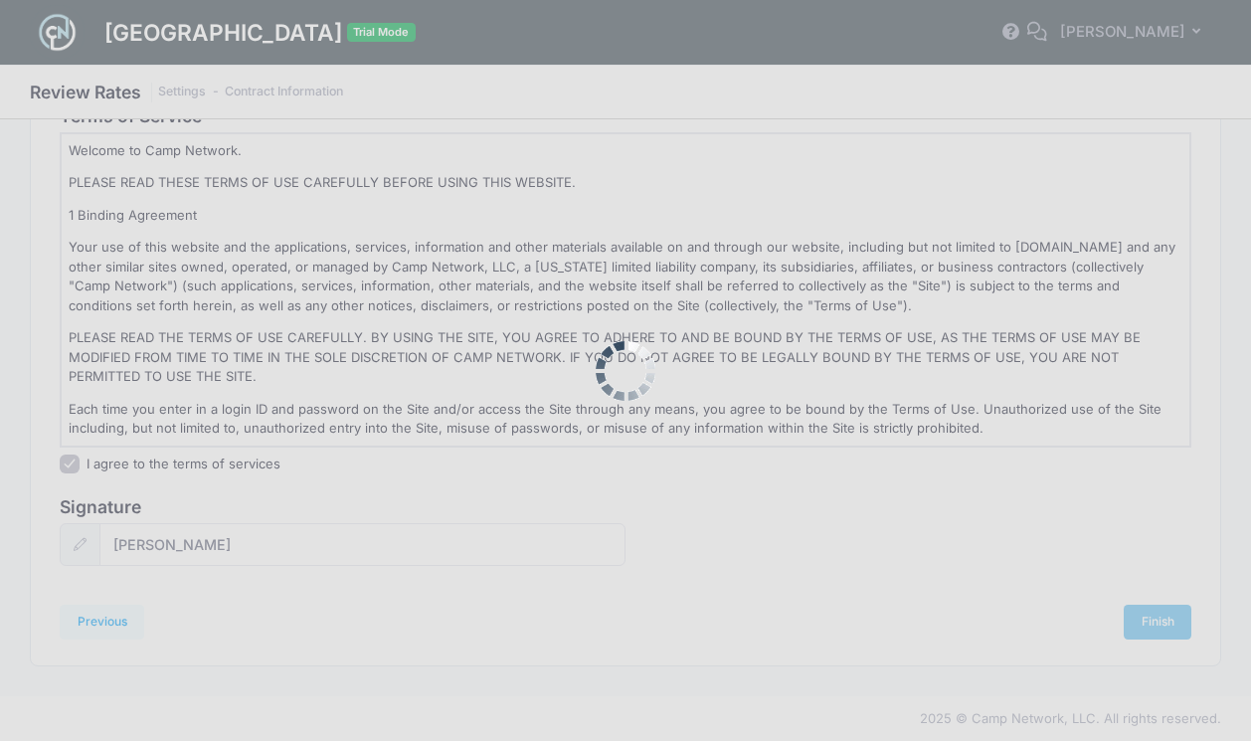
scroll to position [0, 0]
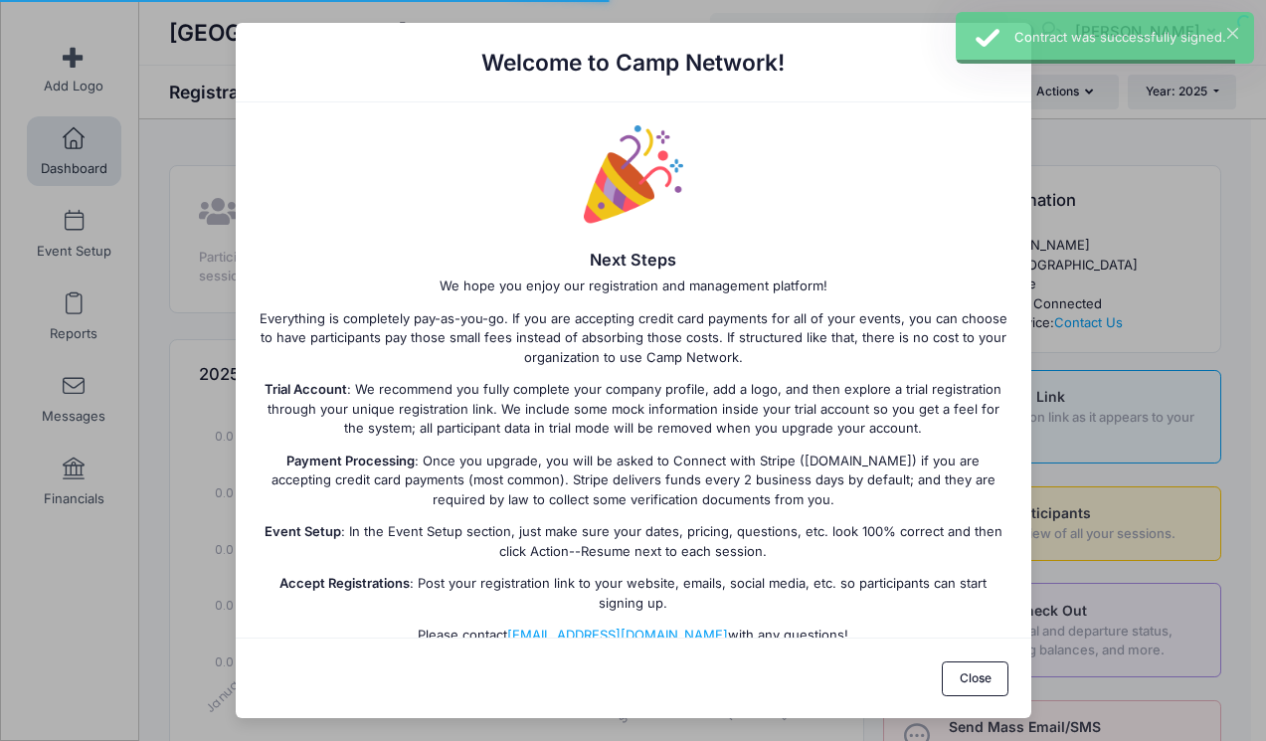
select select
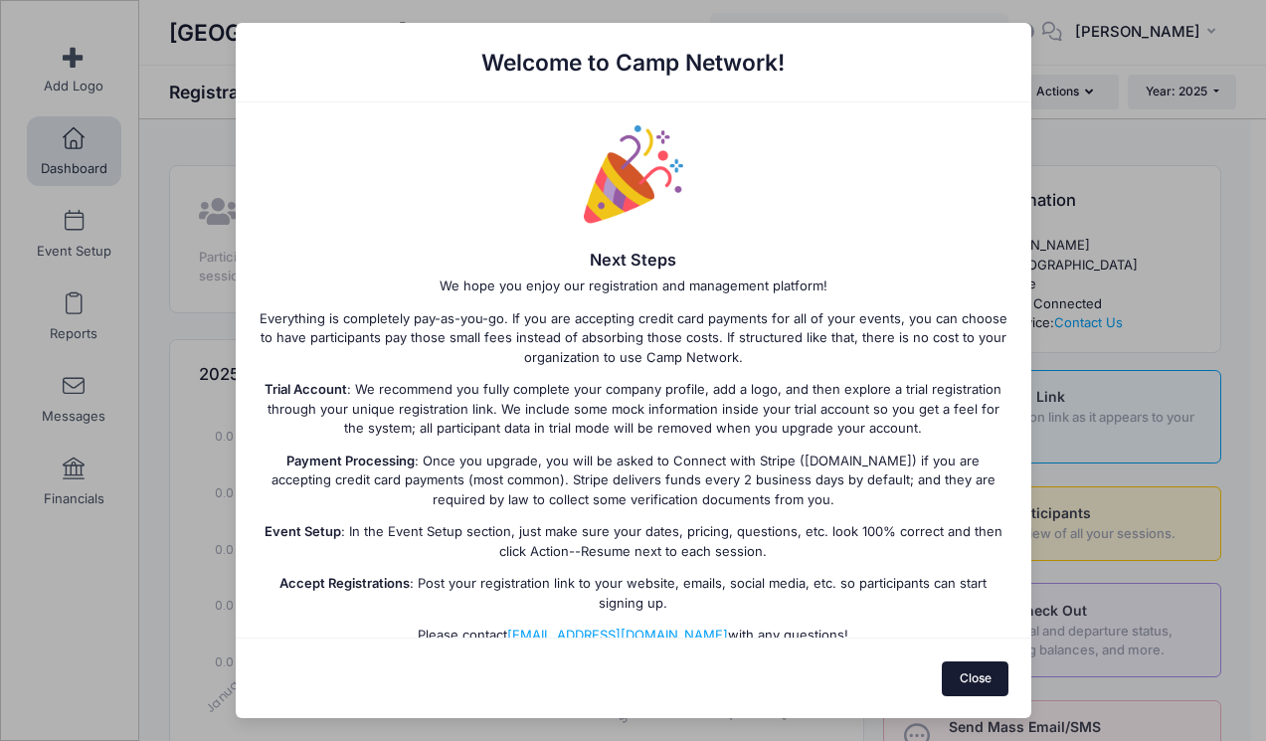
click at [973, 670] on button "Close" at bounding box center [975, 678] width 67 height 34
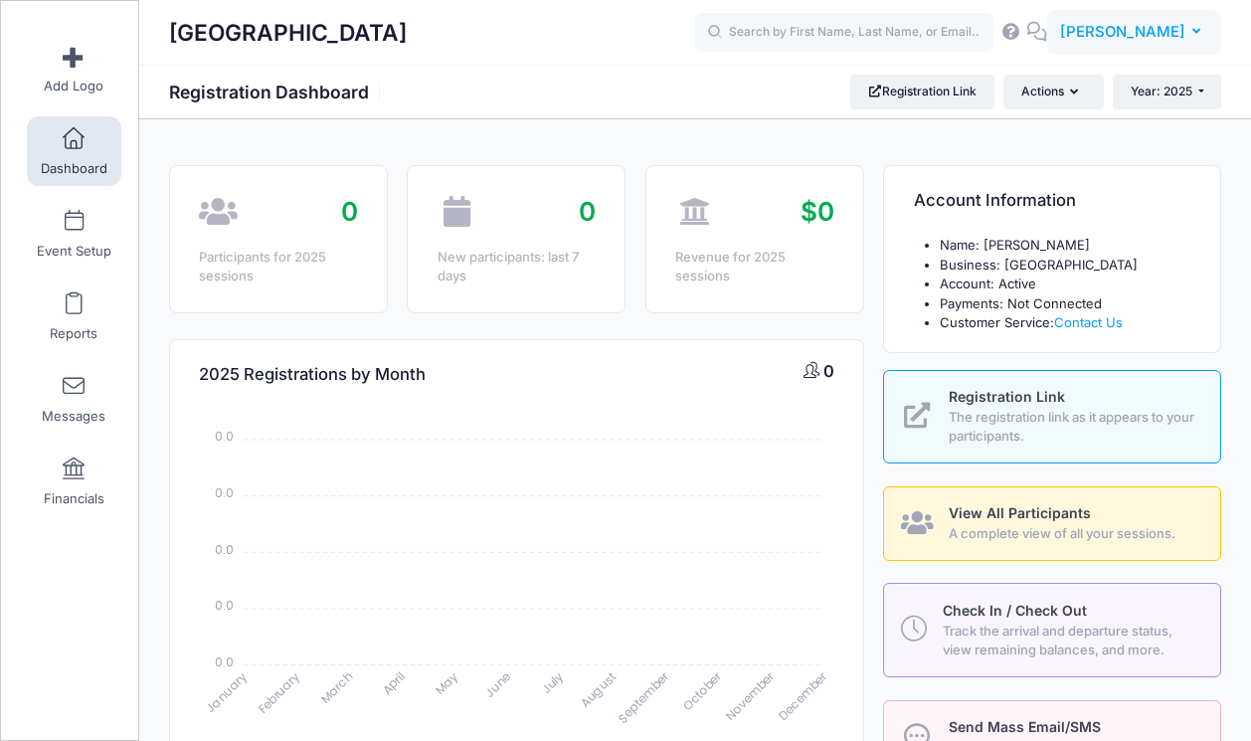
click at [1142, 33] on span "[PERSON_NAME]" at bounding box center [1122, 32] width 125 height 22
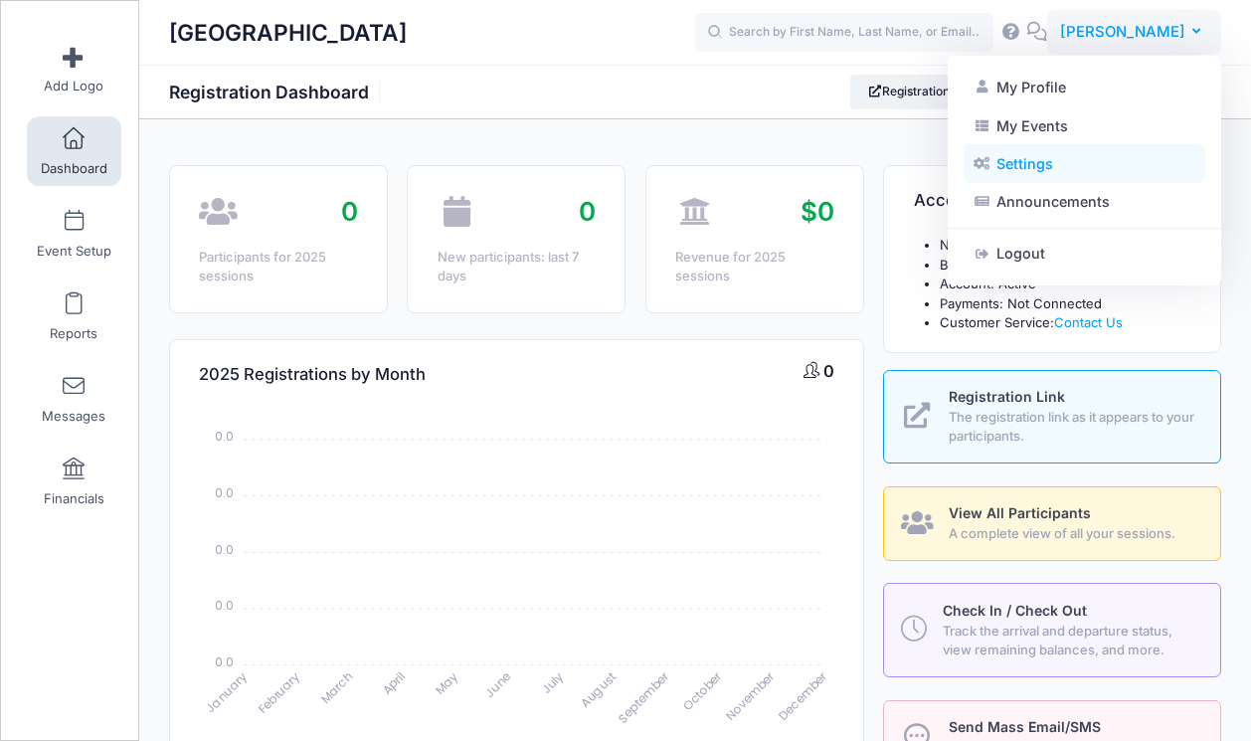
click at [1027, 166] on link "Settings" at bounding box center [1084, 164] width 242 height 38
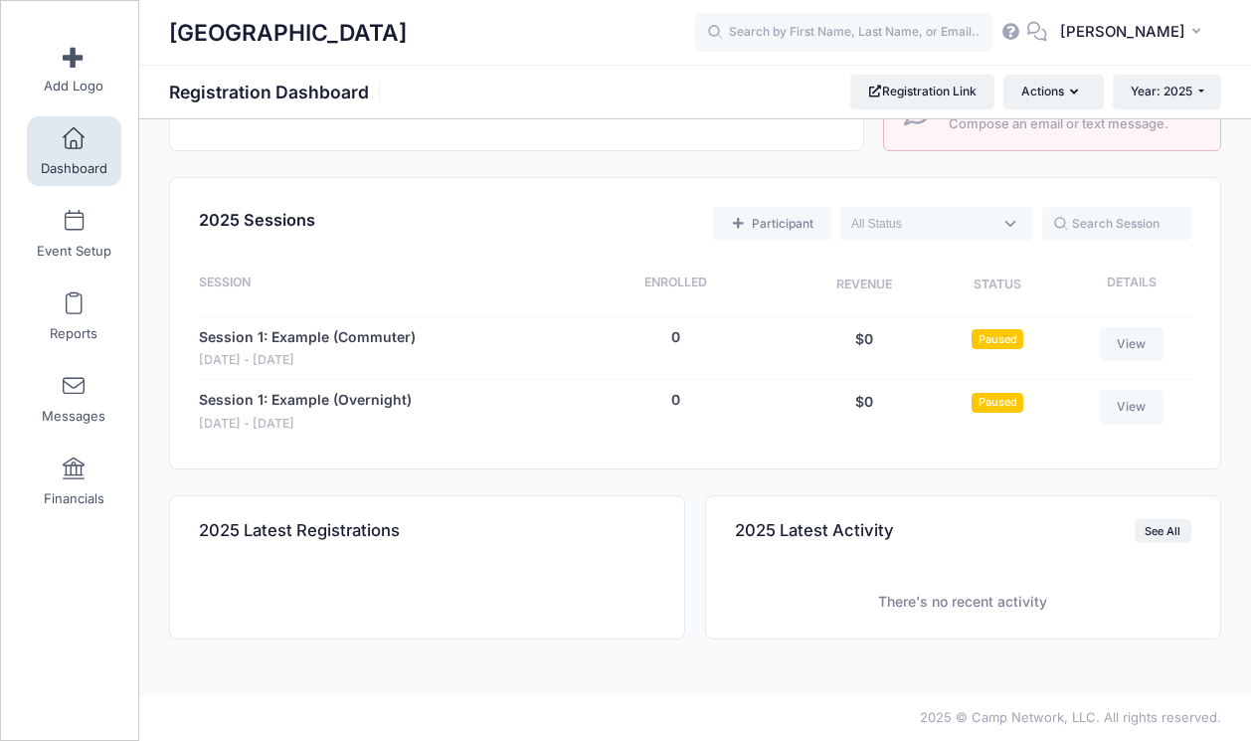
scroll to position [609, 0]
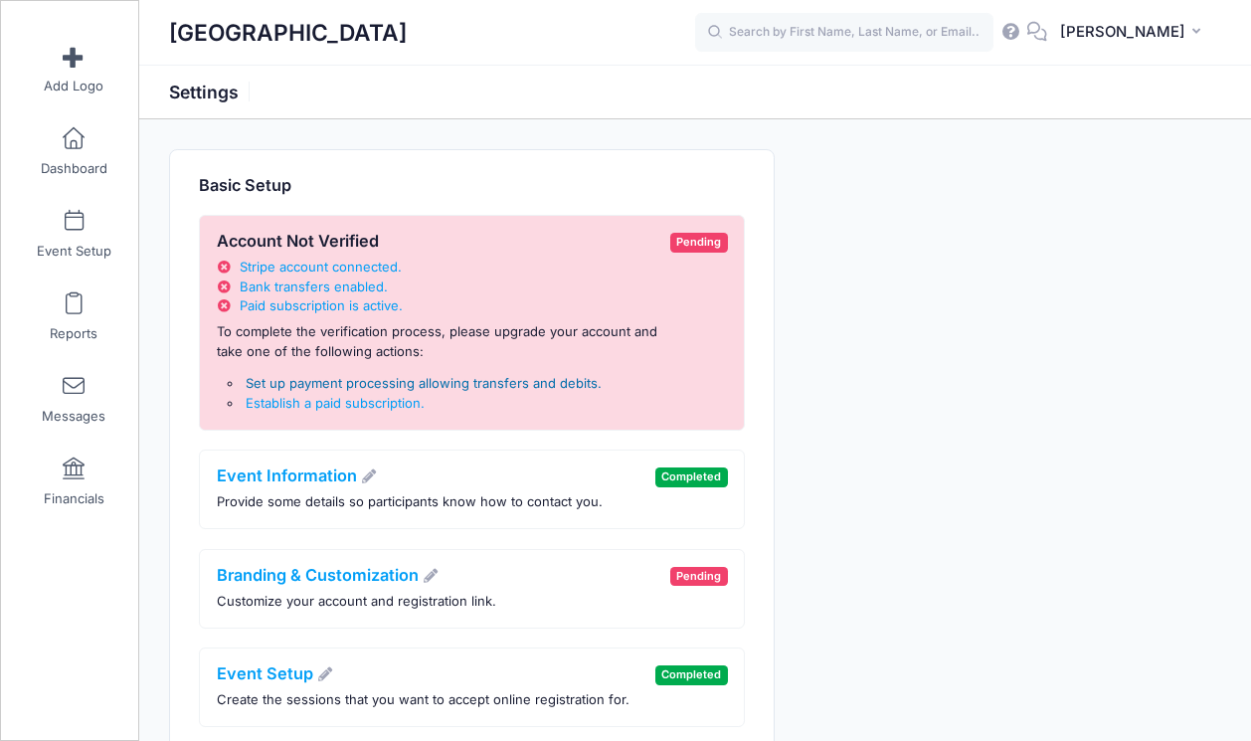
click at [378, 383] on span "Set up payment processing allowing transfers and debits" at bounding box center [422, 383] width 352 height 16
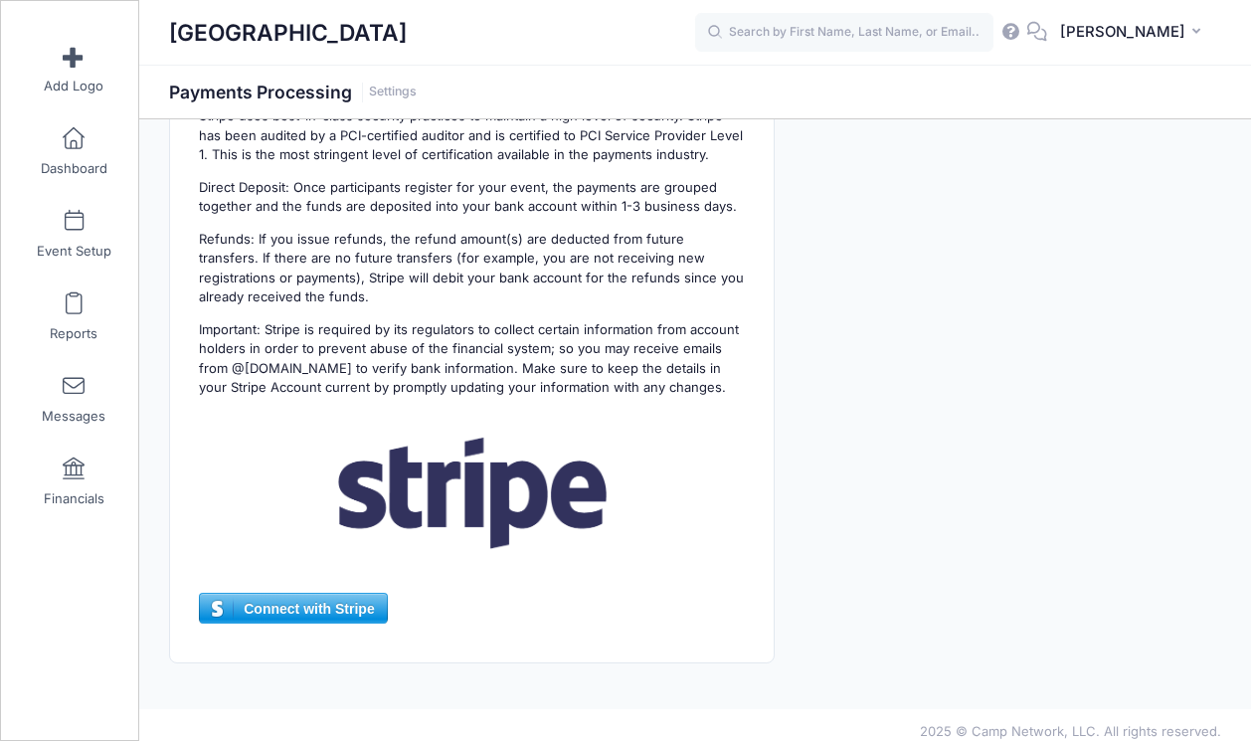
scroll to position [375, 0]
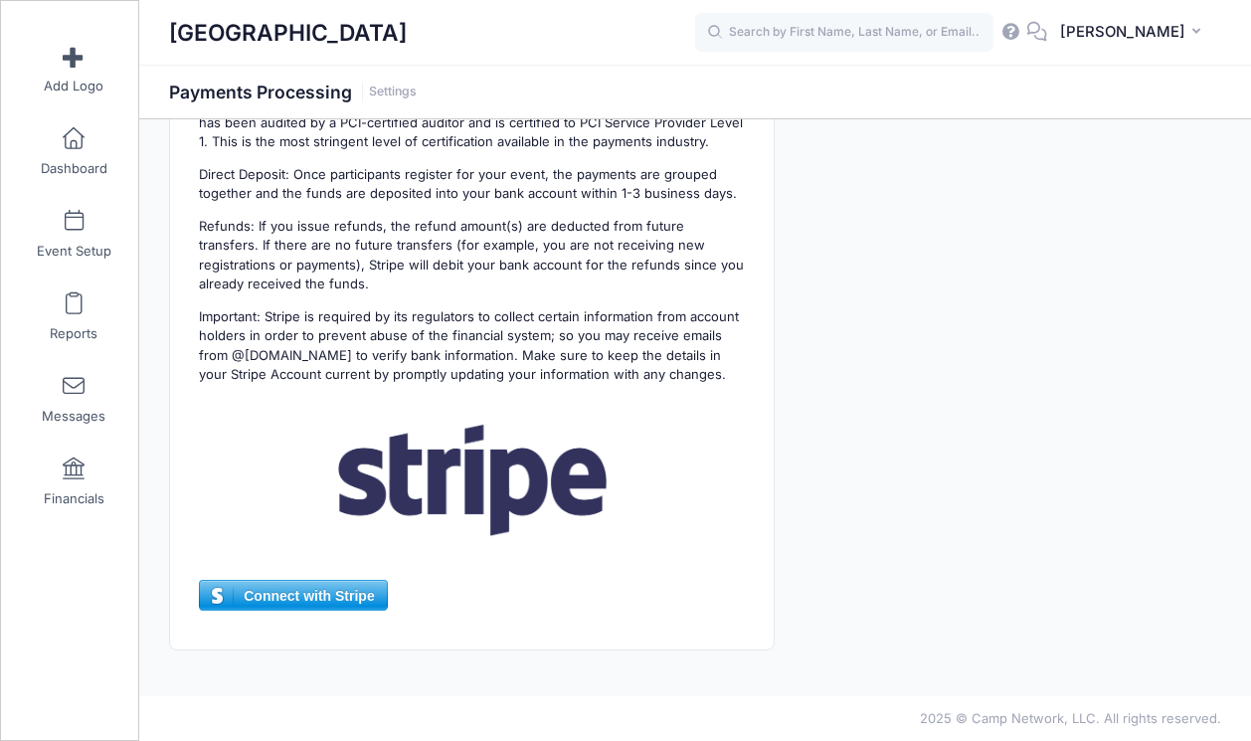
click at [290, 590] on span "Connect with Stripe" at bounding box center [293, 596] width 186 height 30
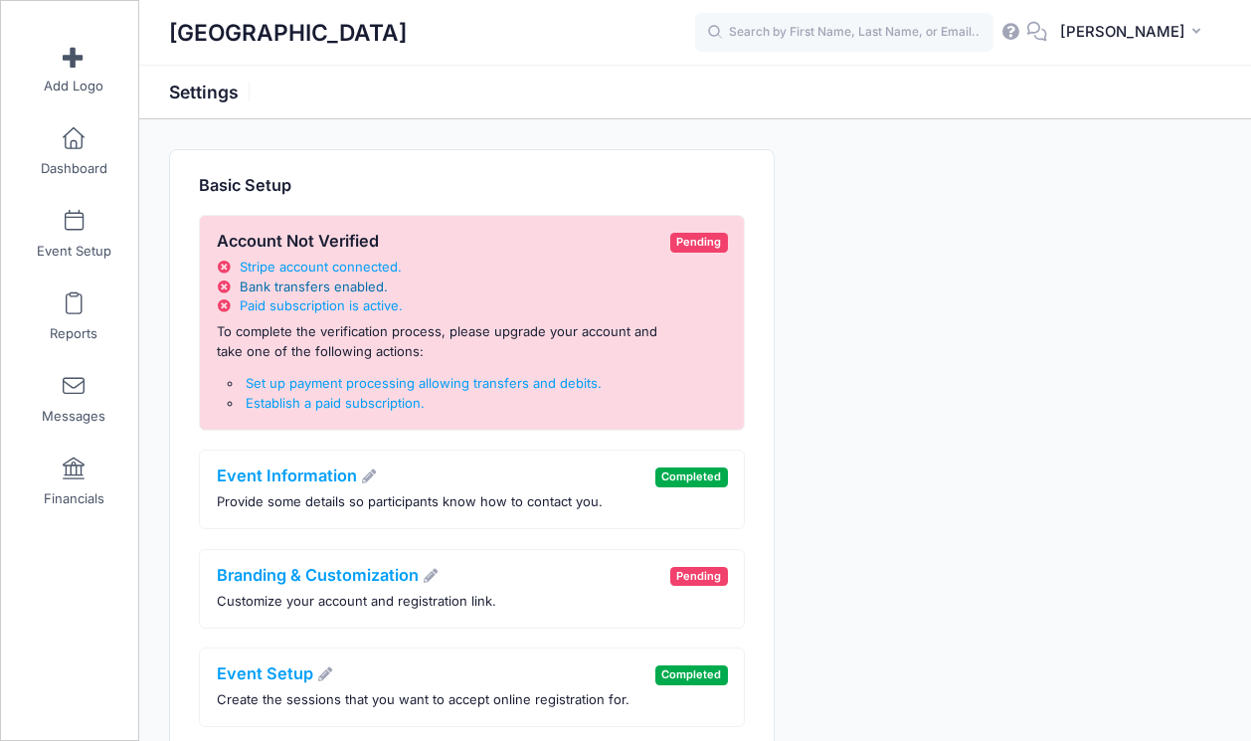
click at [322, 282] on span "Bank transfers enabled" at bounding box center [312, 286] width 144 height 16
